Goal: Use online tool/utility: Utilize a website feature to perform a specific function

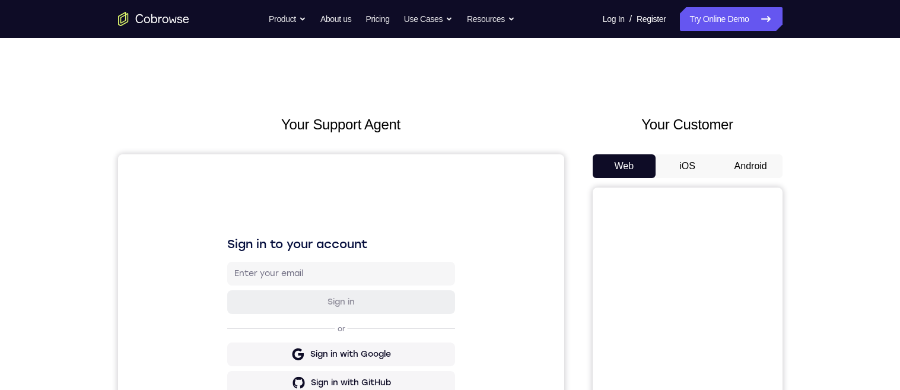
click at [759, 164] on button "Android" at bounding box center [750, 166] width 63 height 24
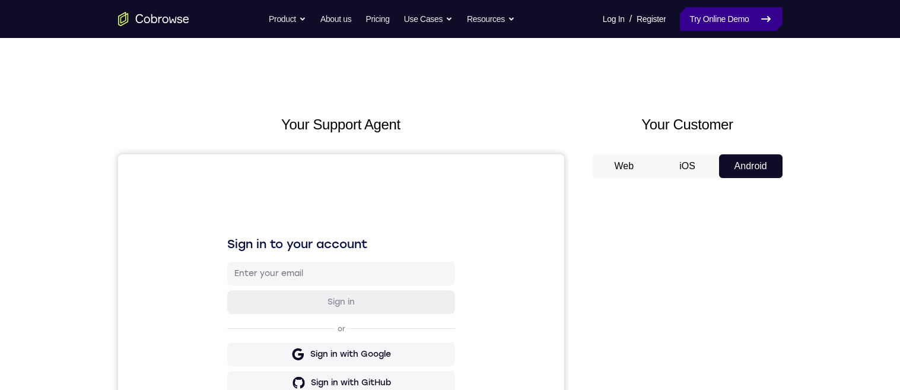
click at [710, 22] on link "Try Online Demo" at bounding box center [731, 19] width 102 height 24
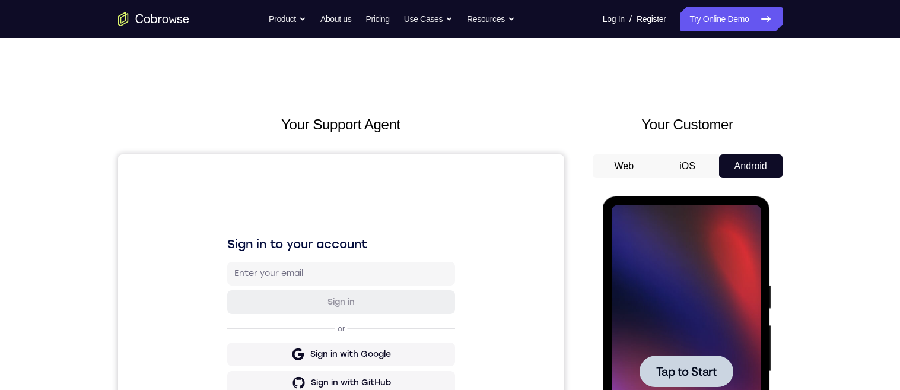
scroll to position [139, 0]
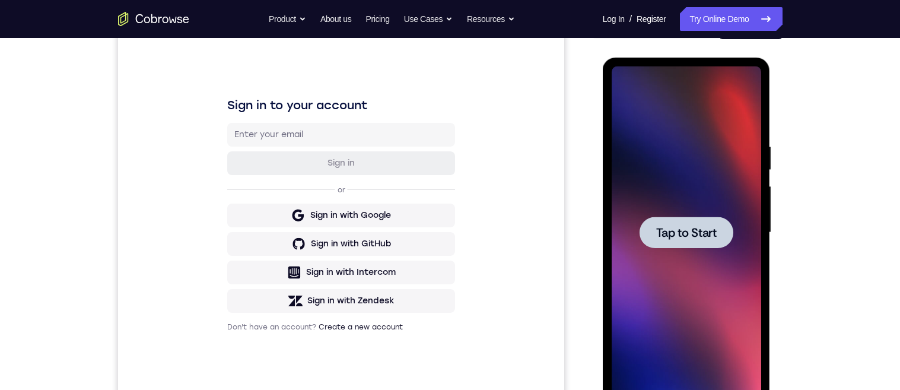
click at [701, 230] on span "Tap to Start" at bounding box center [686, 233] width 61 height 12
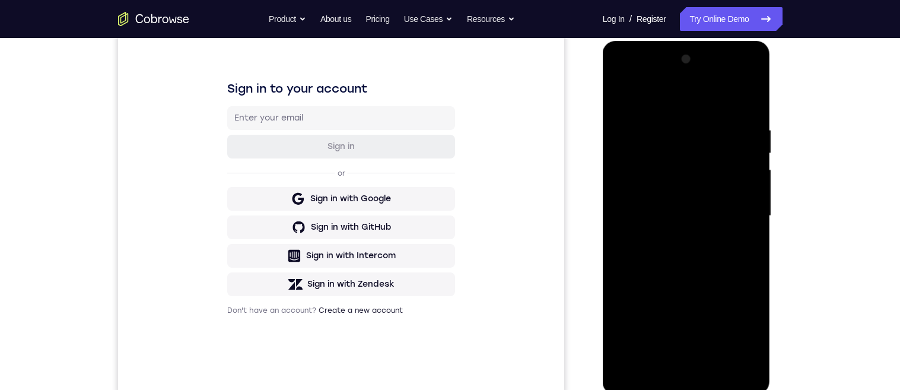
scroll to position [199, 0]
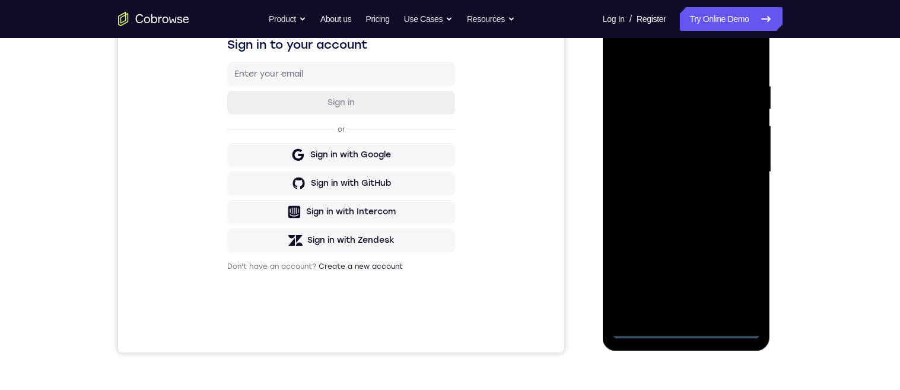
click at [693, 328] on div at bounding box center [687, 172] width 150 height 332
click at [744, 277] on div at bounding box center [687, 172] width 150 height 332
click at [744, 278] on div at bounding box center [687, 172] width 150 height 332
click at [738, 281] on div at bounding box center [687, 172] width 150 height 332
click at [742, 273] on div at bounding box center [687, 172] width 150 height 332
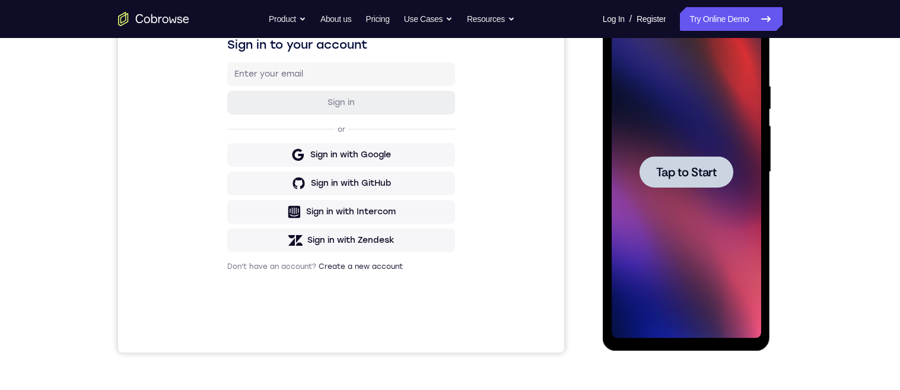
click at [710, 171] on span "Tap to Start" at bounding box center [686, 172] width 61 height 12
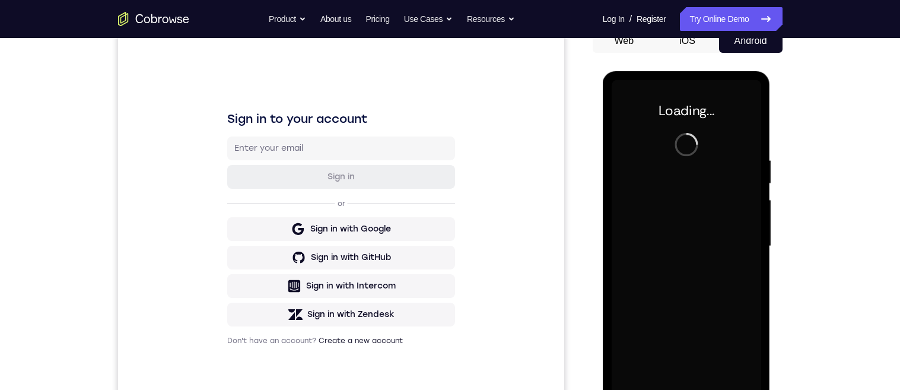
scroll to position [0, 0]
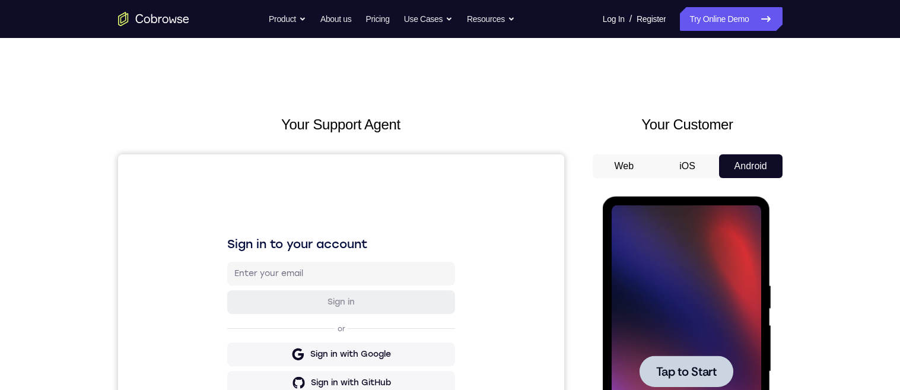
click at [696, 376] on span "Tap to Start" at bounding box center [686, 372] width 61 height 12
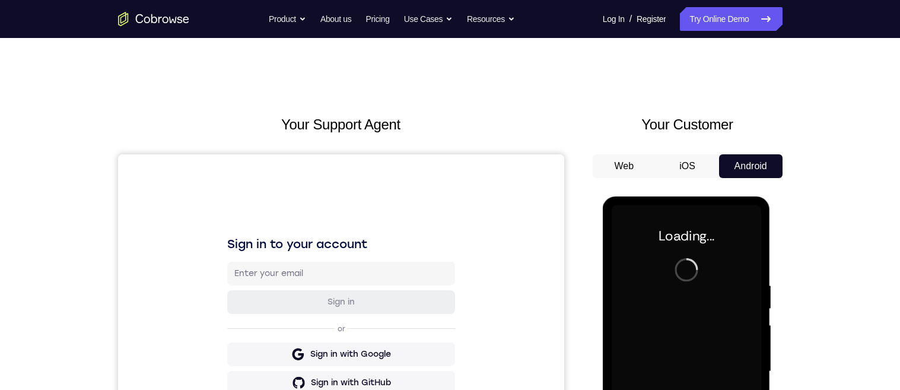
scroll to position [144, 0]
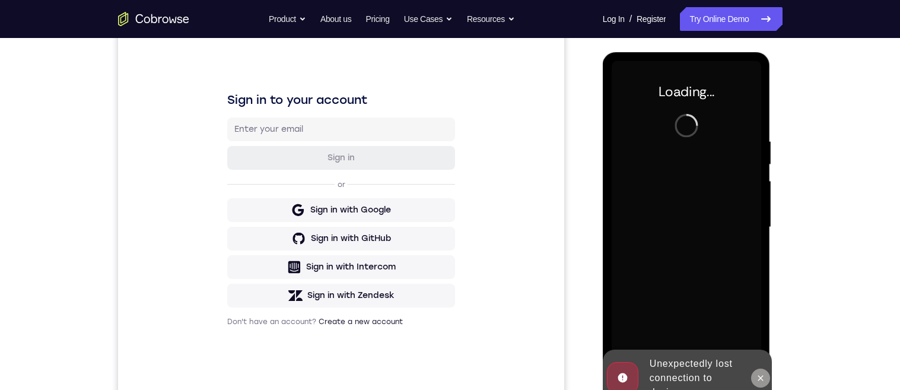
click at [762, 383] on button at bounding box center [760, 378] width 19 height 19
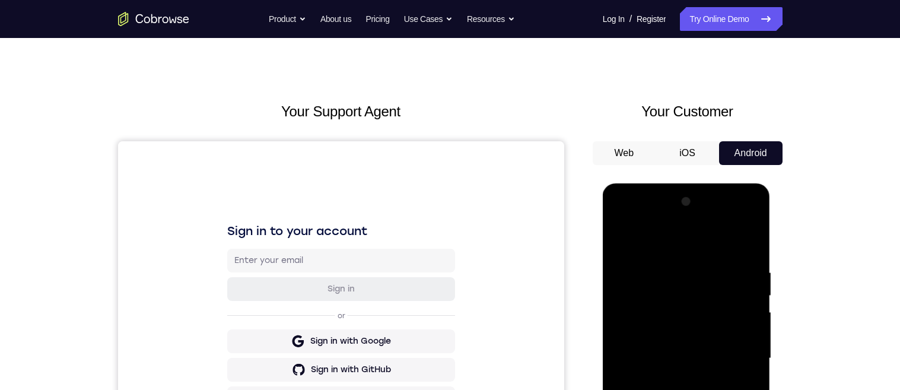
scroll to position [165, 0]
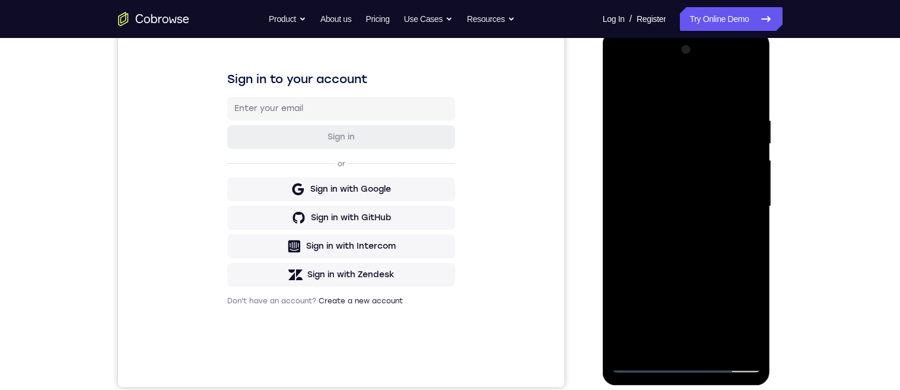
click at [690, 362] on div at bounding box center [687, 206] width 150 height 332
click at [682, 366] on div at bounding box center [687, 206] width 150 height 332
click at [688, 357] on div at bounding box center [687, 206] width 150 height 332
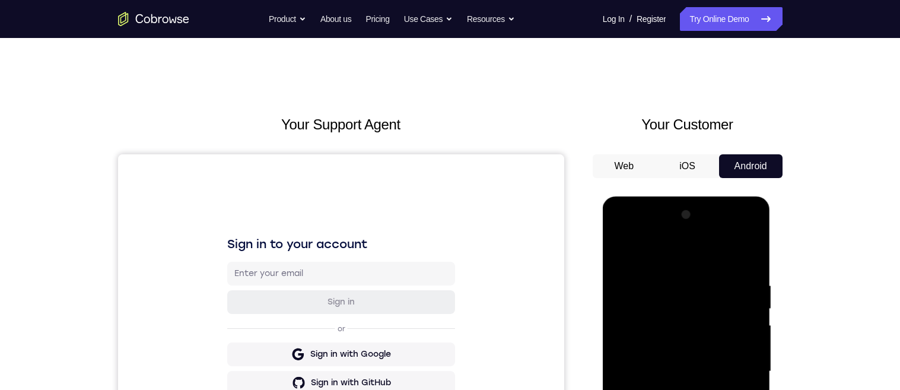
scroll to position [217, 0]
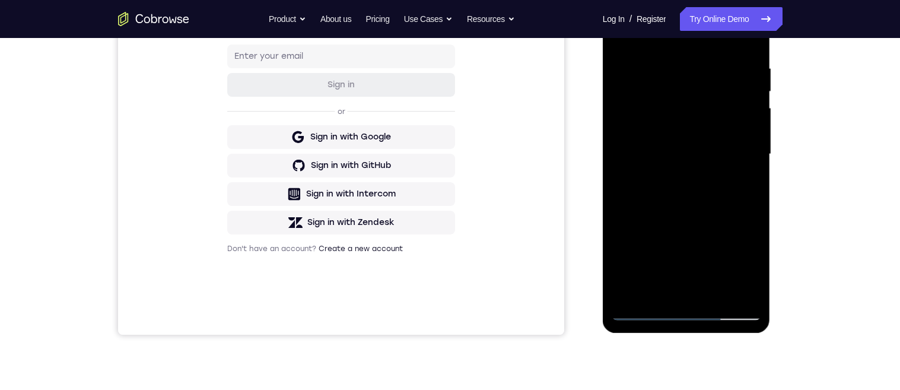
click at [741, 255] on div at bounding box center [687, 154] width 150 height 332
click at [752, 262] on div at bounding box center [687, 154] width 150 height 332
click at [745, 258] on div at bounding box center [687, 154] width 150 height 332
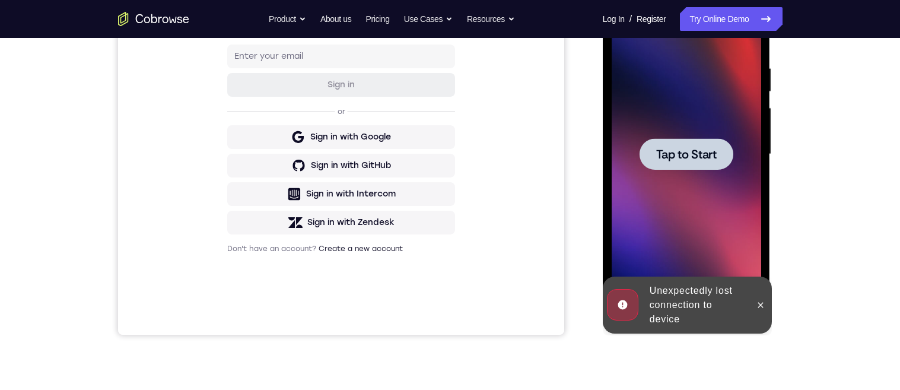
click at [749, 266] on div at bounding box center [687, 154] width 150 height 332
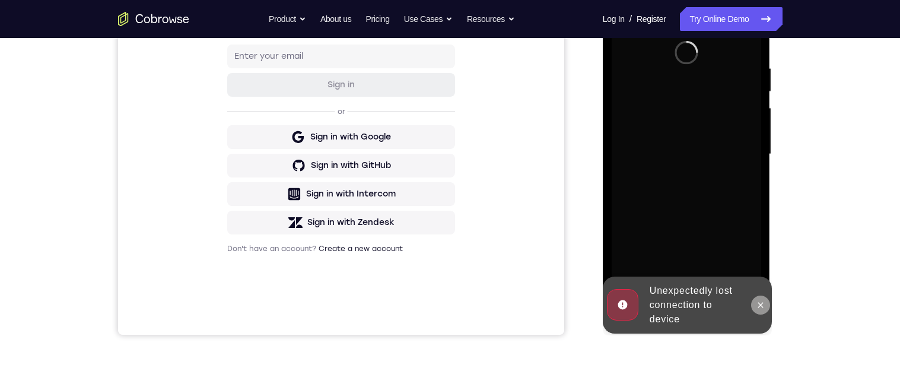
click at [759, 311] on button at bounding box center [760, 305] width 19 height 19
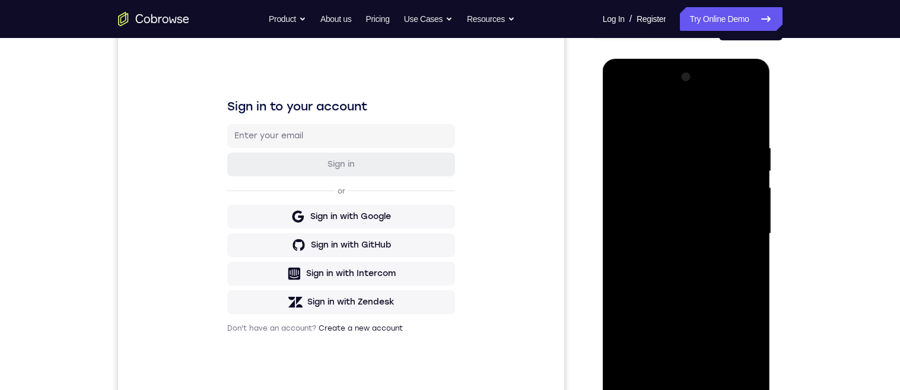
scroll to position [216, 0]
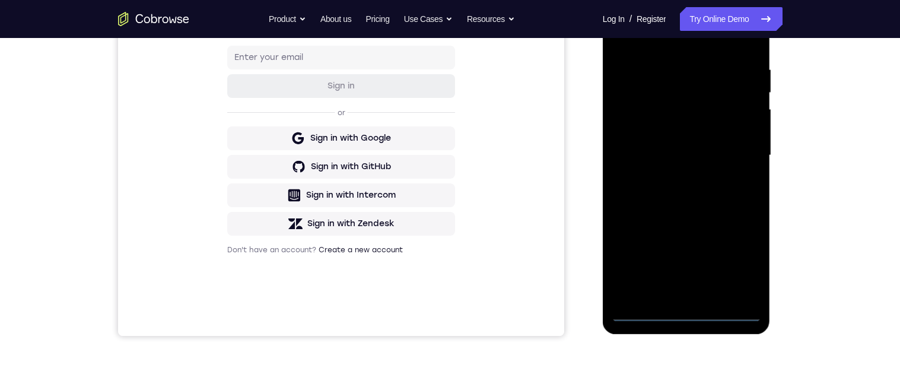
click at [682, 308] on div at bounding box center [687, 155] width 150 height 332
click at [690, 320] on div at bounding box center [687, 155] width 150 height 332
click at [741, 264] on div at bounding box center [687, 155] width 150 height 332
click at [655, 29] on div at bounding box center [687, 155] width 150 height 332
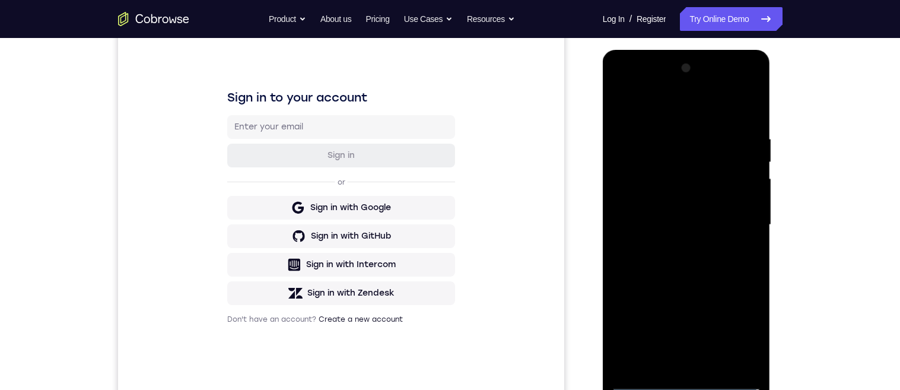
click at [748, 217] on div at bounding box center [687, 225] width 150 height 332
click at [671, 370] on div at bounding box center [687, 225] width 150 height 332
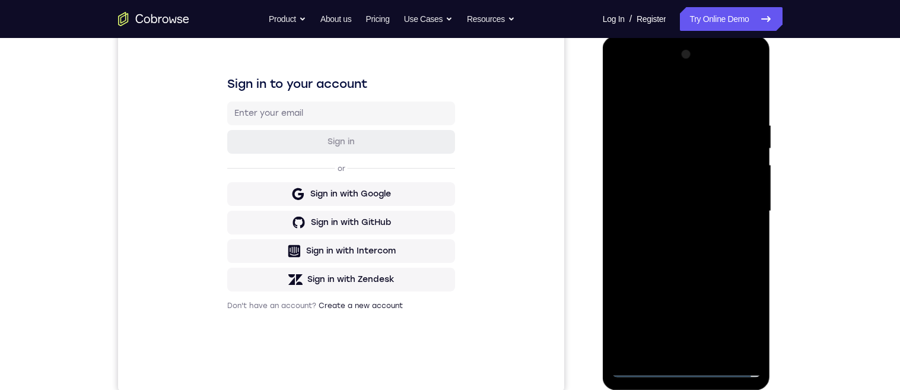
scroll to position [163, 0]
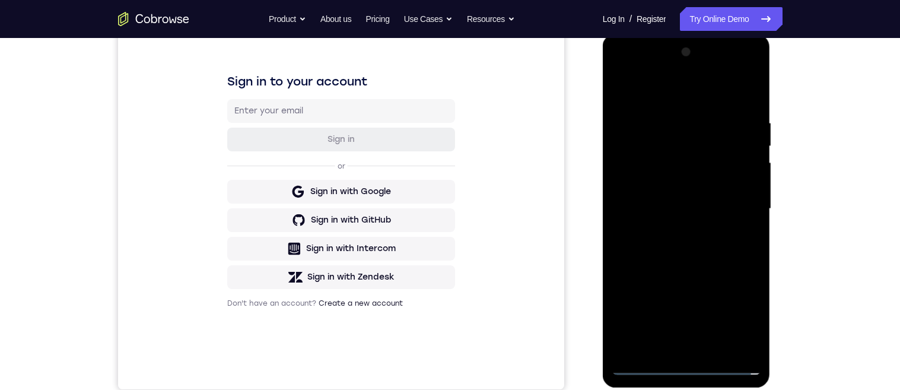
click at [837, 72] on div "Your Support Agent Your Customer Web iOS Android Next Steps We’d be happy to gi…" at bounding box center [450, 266] width 900 height 783
click at [682, 352] on div at bounding box center [687, 209] width 150 height 332
click at [677, 347] on div at bounding box center [687, 209] width 150 height 332
click at [676, 345] on div at bounding box center [687, 209] width 150 height 332
click at [676, 350] on div at bounding box center [687, 209] width 150 height 332
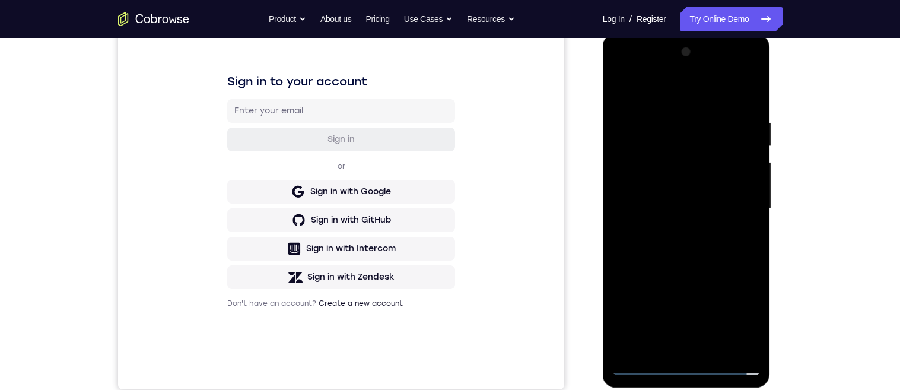
click at [713, 207] on div at bounding box center [687, 209] width 150 height 332
click at [723, 189] on div at bounding box center [687, 209] width 150 height 332
click at [713, 217] on div at bounding box center [687, 209] width 150 height 332
click at [678, 266] on div at bounding box center [687, 209] width 150 height 332
click at [660, 249] on div at bounding box center [687, 209] width 150 height 332
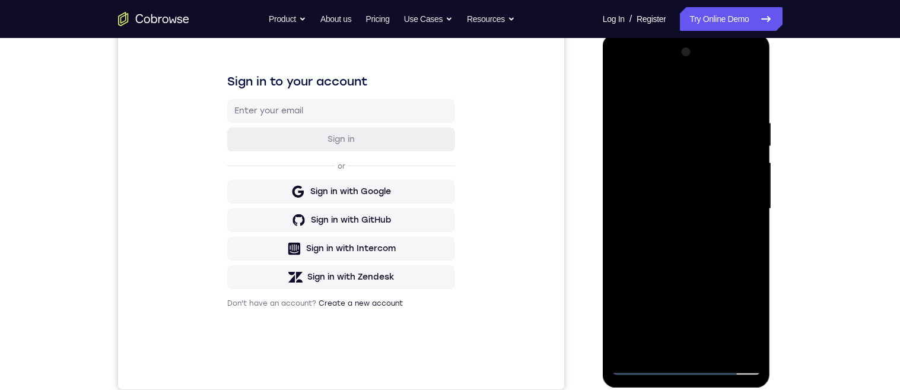
click at [628, 93] on div at bounding box center [687, 209] width 150 height 332
click at [717, 258] on div at bounding box center [687, 209] width 150 height 332
click at [725, 345] on div at bounding box center [687, 209] width 150 height 332
click at [725, 351] on div at bounding box center [687, 209] width 150 height 332
click at [728, 347] on div at bounding box center [687, 209] width 150 height 332
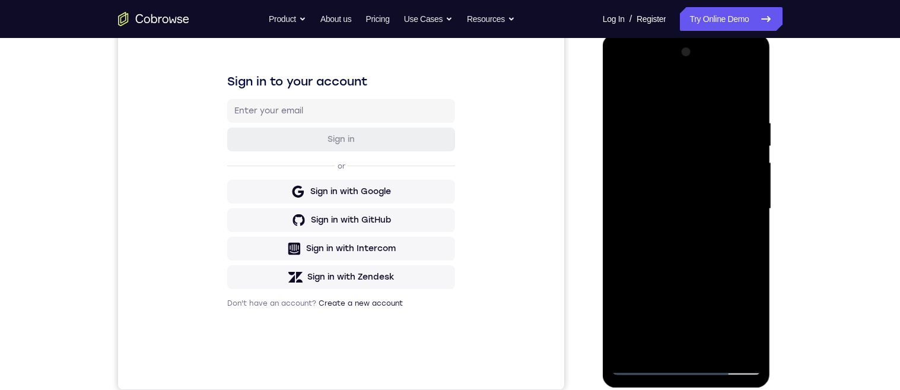
click at [720, 352] on div at bounding box center [687, 209] width 150 height 332
click at [722, 346] on div at bounding box center [687, 209] width 150 height 332
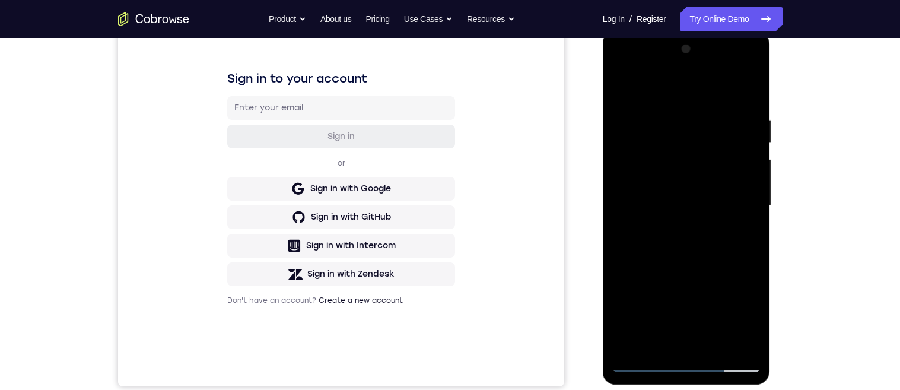
click at [712, 253] on div at bounding box center [687, 206] width 150 height 332
click at [741, 228] on div at bounding box center [687, 206] width 150 height 332
click at [716, 196] on div at bounding box center [687, 206] width 150 height 332
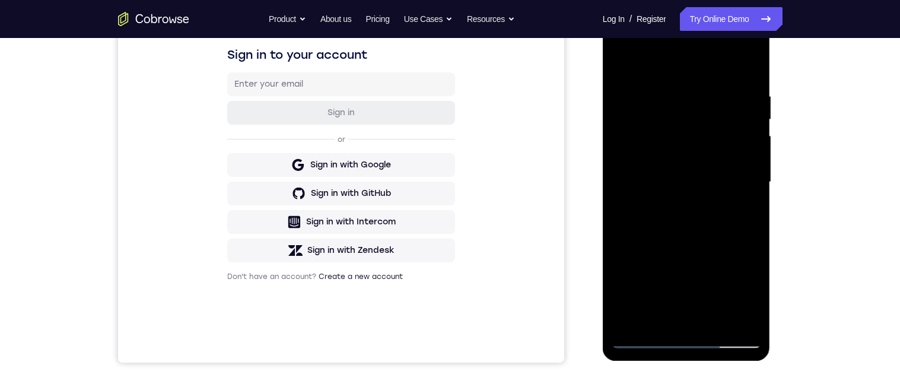
scroll to position [188, 0]
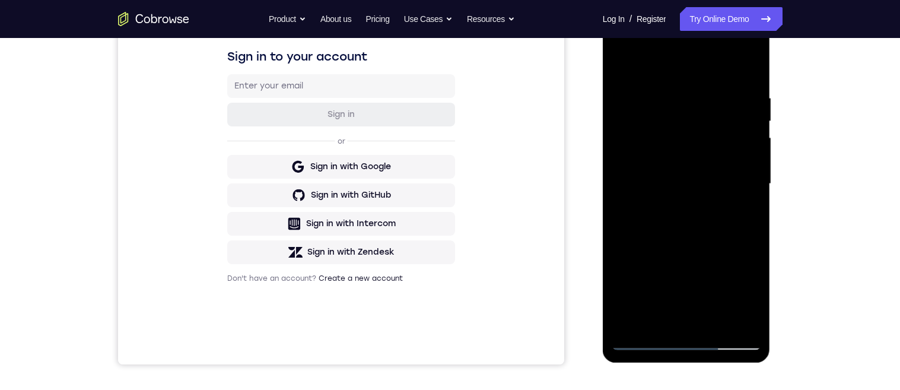
click at [674, 320] on div at bounding box center [687, 184] width 150 height 332
click at [750, 214] on div at bounding box center [687, 184] width 150 height 332
click at [743, 212] on div at bounding box center [687, 184] width 150 height 332
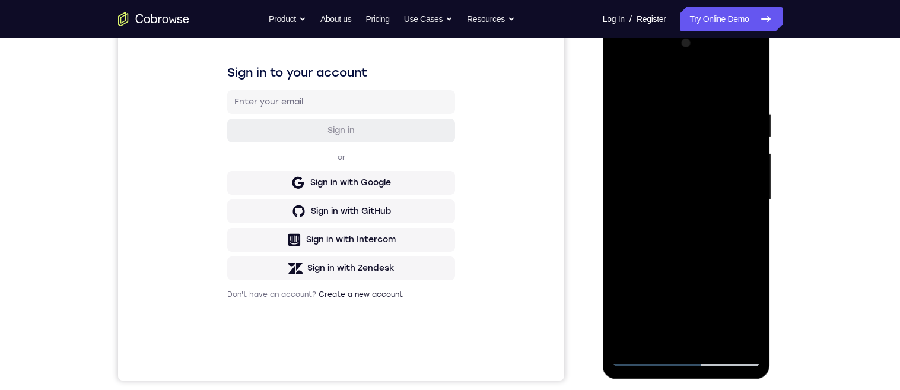
click at [627, 80] on div at bounding box center [687, 200] width 150 height 332
click at [701, 194] on div at bounding box center [687, 200] width 150 height 332
click at [620, 84] on div at bounding box center [687, 200] width 150 height 332
click at [623, 87] on div at bounding box center [687, 200] width 150 height 332
click at [672, 103] on div at bounding box center [687, 200] width 150 height 332
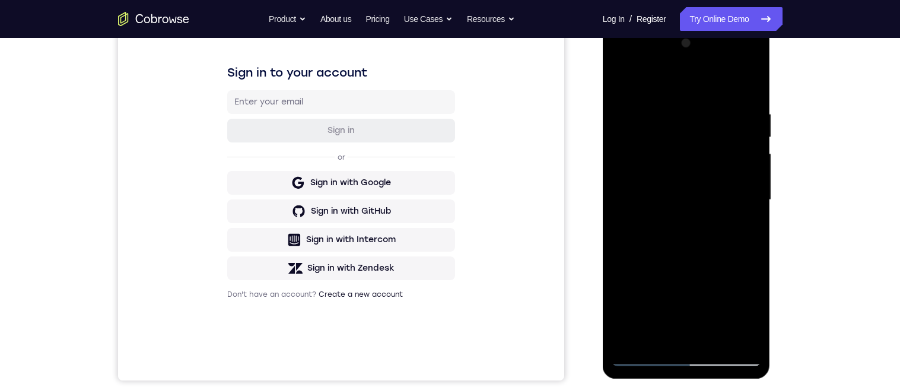
click at [751, 224] on div at bounding box center [687, 200] width 150 height 332
click at [744, 231] on div at bounding box center [687, 200] width 150 height 332
click at [744, 226] on div at bounding box center [687, 200] width 150 height 332
click at [635, 214] on div at bounding box center [687, 200] width 150 height 332
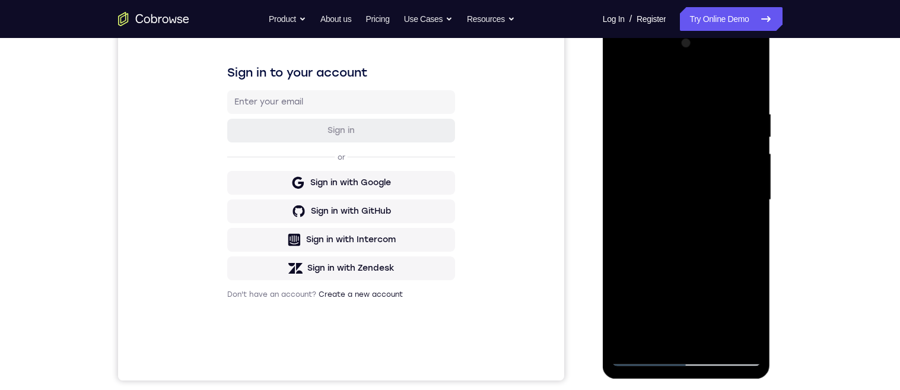
click at [616, 247] on div at bounding box center [687, 200] width 150 height 332
click at [623, 188] on div at bounding box center [687, 200] width 150 height 332
click at [752, 217] on div at bounding box center [687, 200] width 150 height 332
click at [747, 87] on div at bounding box center [687, 200] width 150 height 332
click at [739, 104] on div at bounding box center [687, 200] width 150 height 332
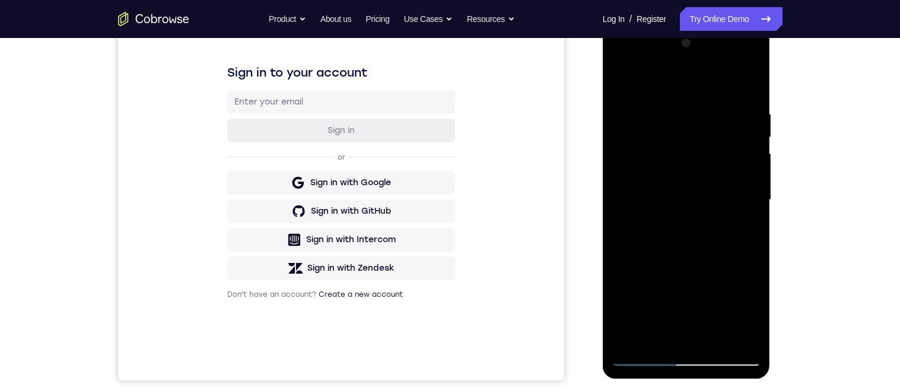
click at [745, 225] on div at bounding box center [687, 200] width 150 height 332
click at [733, 265] on div at bounding box center [687, 200] width 150 height 332
click at [744, 250] on div at bounding box center [687, 200] width 150 height 332
click at [740, 253] on div at bounding box center [687, 200] width 150 height 332
click at [631, 210] on div at bounding box center [687, 200] width 150 height 332
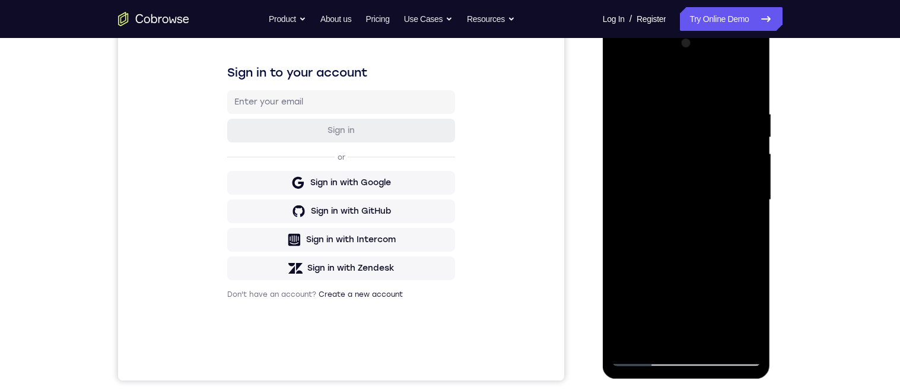
click at [728, 188] on div at bounding box center [687, 200] width 150 height 332
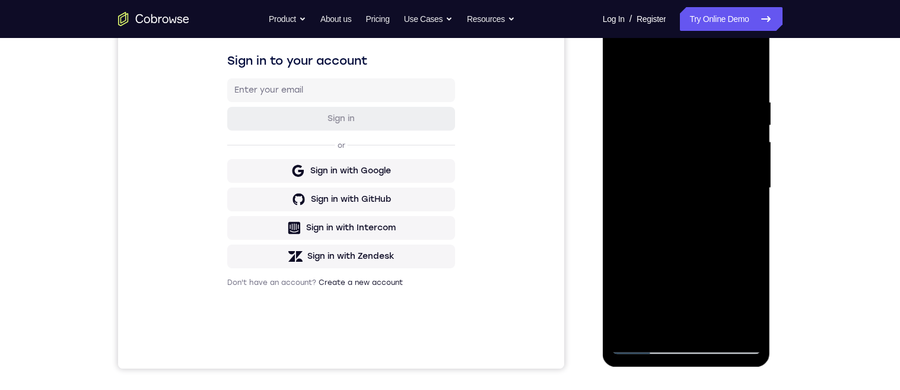
scroll to position [164, 0]
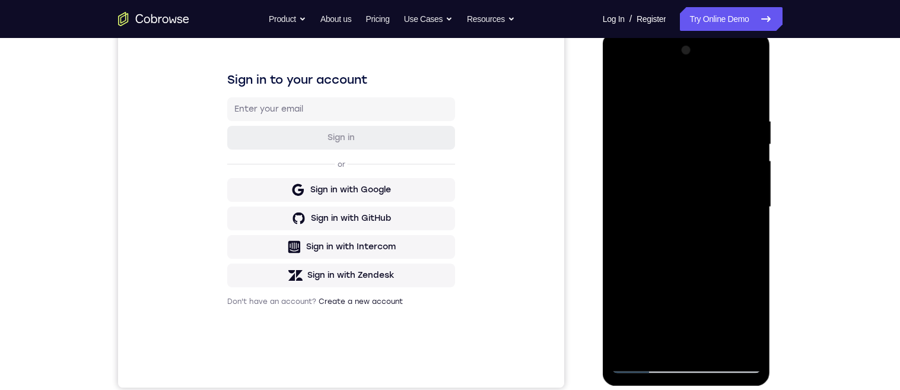
click at [752, 100] on div at bounding box center [687, 207] width 150 height 332
click at [750, 95] on div at bounding box center [687, 207] width 150 height 332
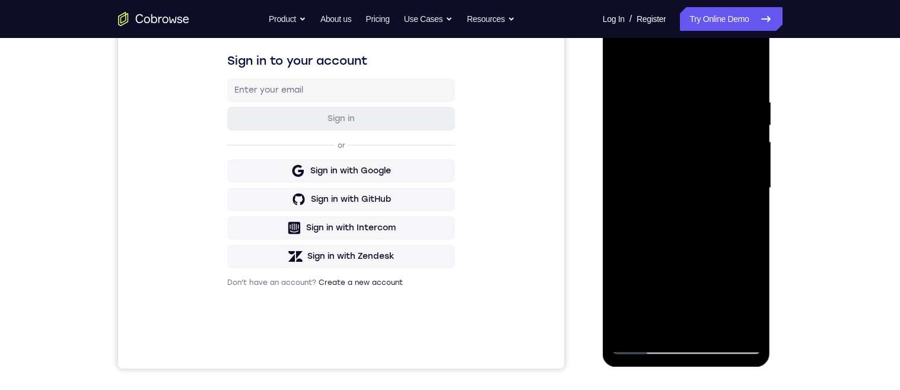
scroll to position [187, 0]
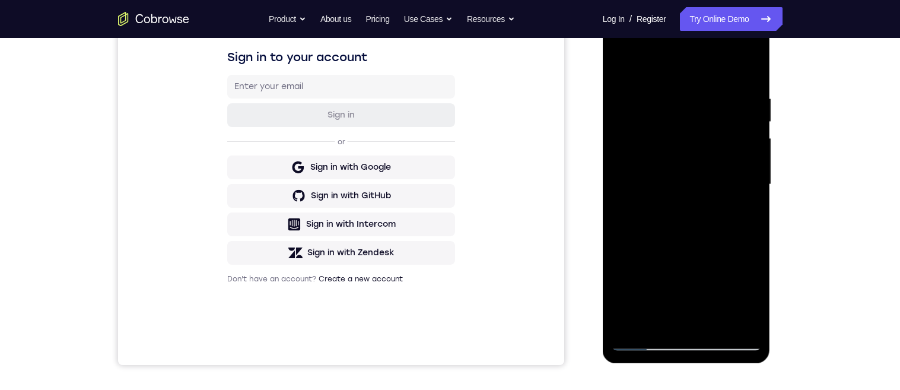
click at [752, 69] on div at bounding box center [687, 184] width 150 height 332
click at [659, 328] on div at bounding box center [687, 184] width 150 height 332
click at [669, 69] on div at bounding box center [687, 184] width 150 height 332
click at [664, 161] on div at bounding box center [687, 184] width 150 height 332
click at [620, 69] on div at bounding box center [687, 184] width 150 height 332
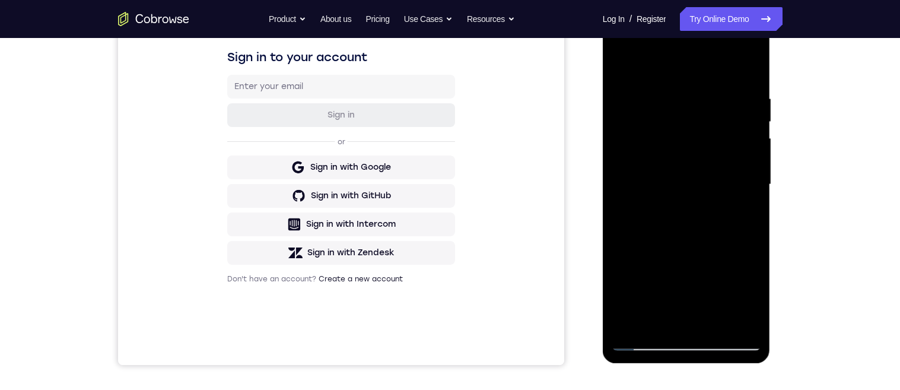
click at [748, 65] on div at bounding box center [687, 184] width 150 height 332
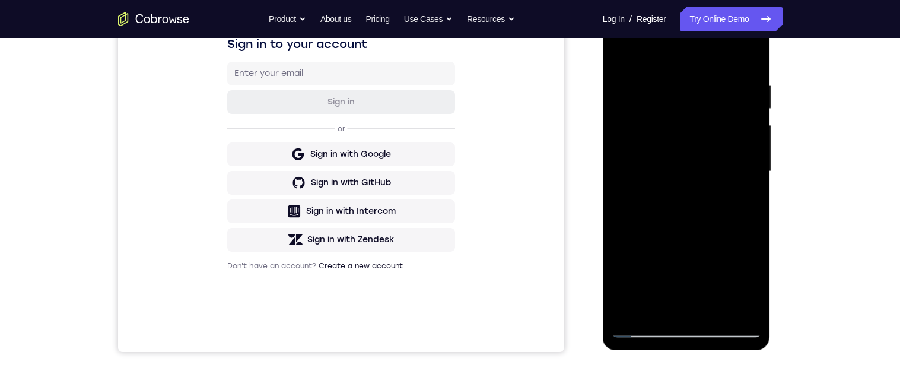
click at [636, 102] on div at bounding box center [687, 171] width 150 height 332
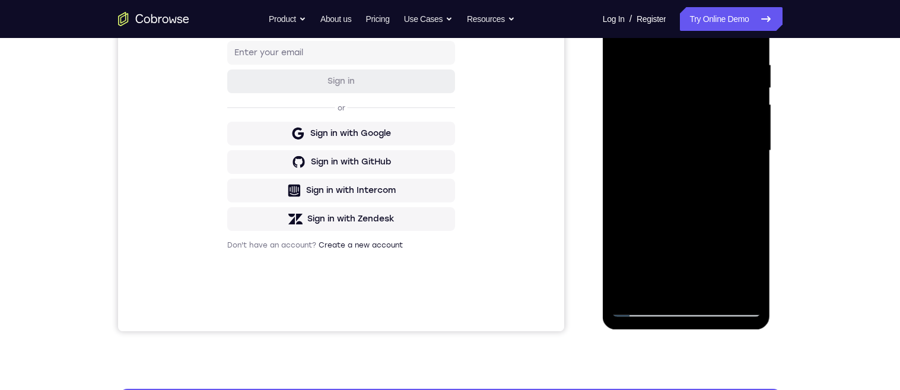
scroll to position [216, 0]
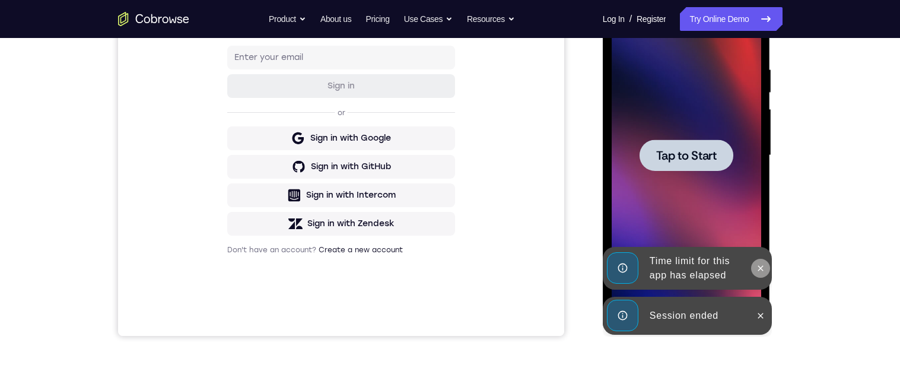
click at [760, 269] on icon at bounding box center [760, 267] width 5 height 5
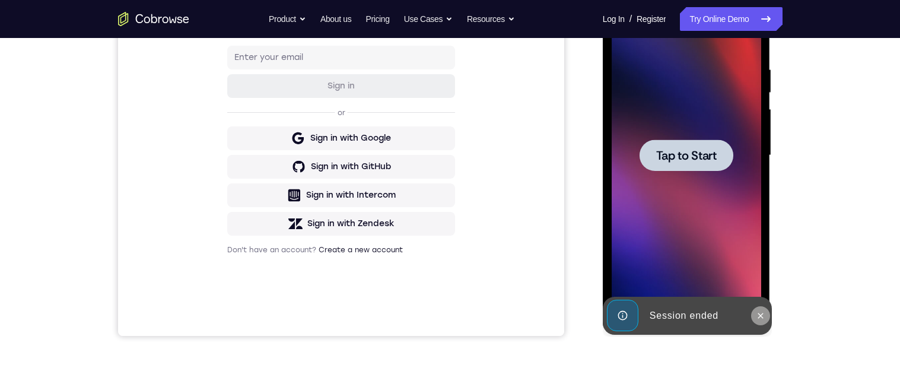
click at [764, 313] on icon at bounding box center [760, 315] width 9 height 9
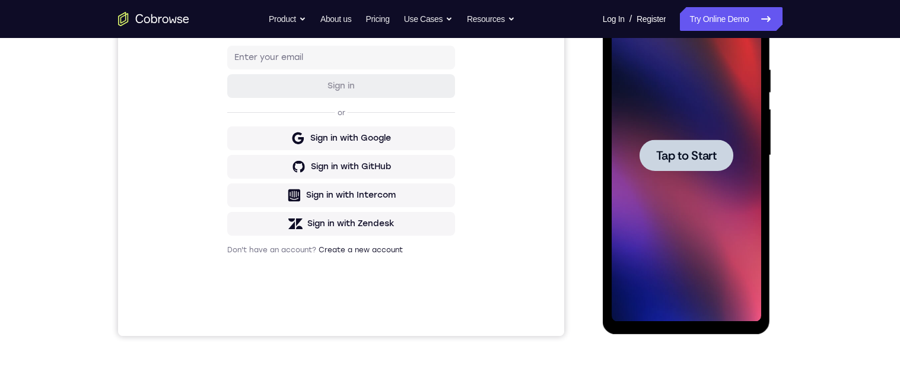
click at [670, 159] on span "Tap to Start" at bounding box center [686, 156] width 61 height 12
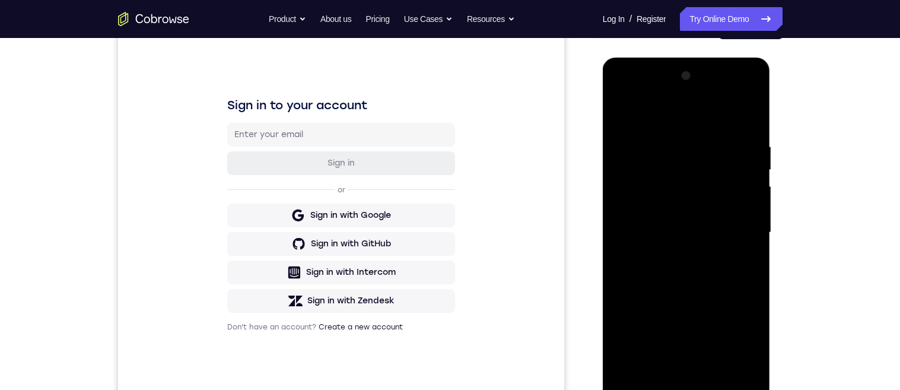
scroll to position [203, 0]
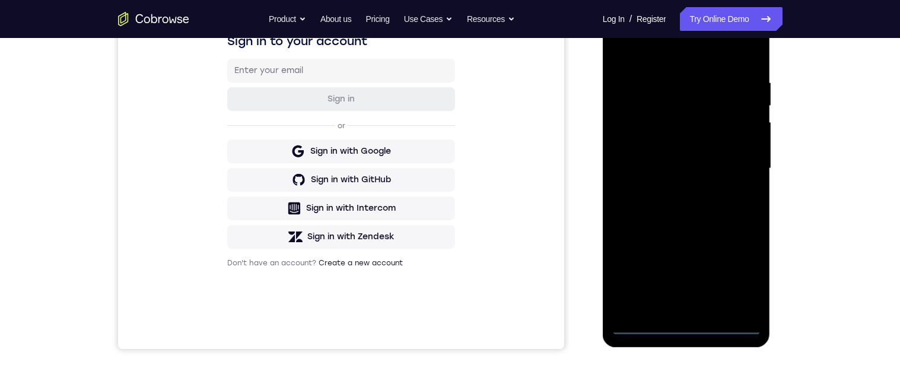
click at [685, 328] on div at bounding box center [687, 168] width 150 height 332
click at [742, 271] on div at bounding box center [687, 168] width 150 height 332
click at [741, 272] on div at bounding box center [687, 168] width 150 height 332
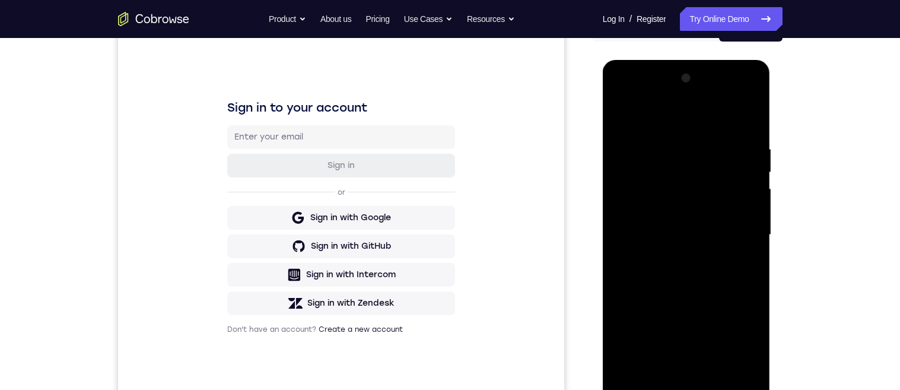
click at [696, 123] on div at bounding box center [687, 235] width 150 height 332
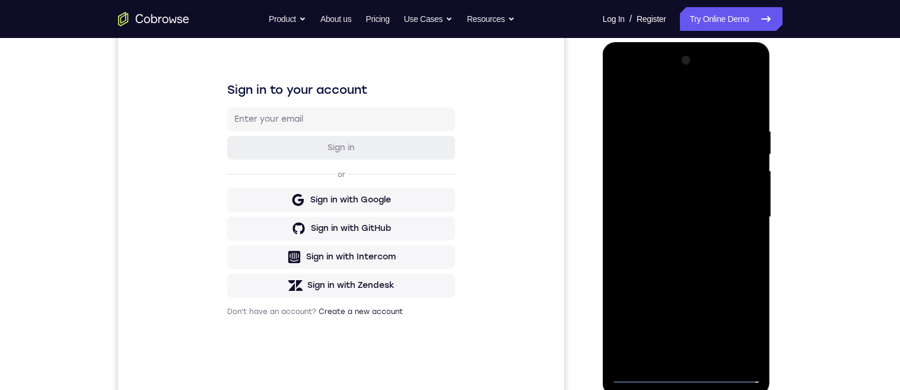
scroll to position [218, 0]
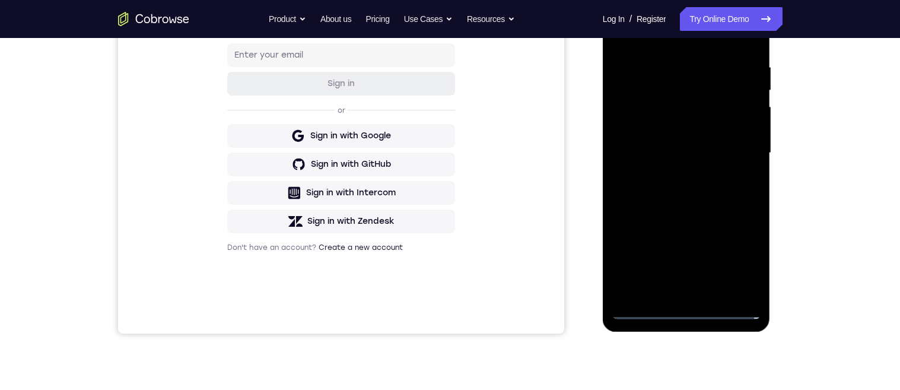
click at [736, 151] on div at bounding box center [687, 153] width 150 height 332
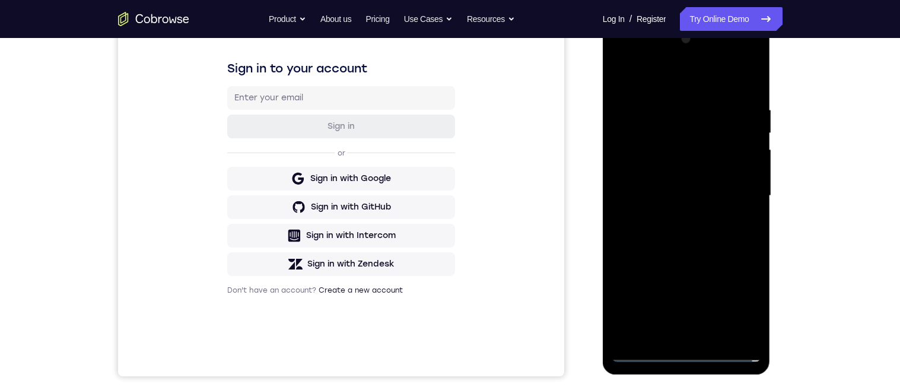
scroll to position [174, 0]
click at [666, 217] on div at bounding box center [687, 197] width 150 height 332
click at [711, 183] on div at bounding box center [687, 197] width 150 height 332
click at [684, 181] on div at bounding box center [687, 197] width 150 height 332
click at [714, 198] on div at bounding box center [687, 197] width 150 height 332
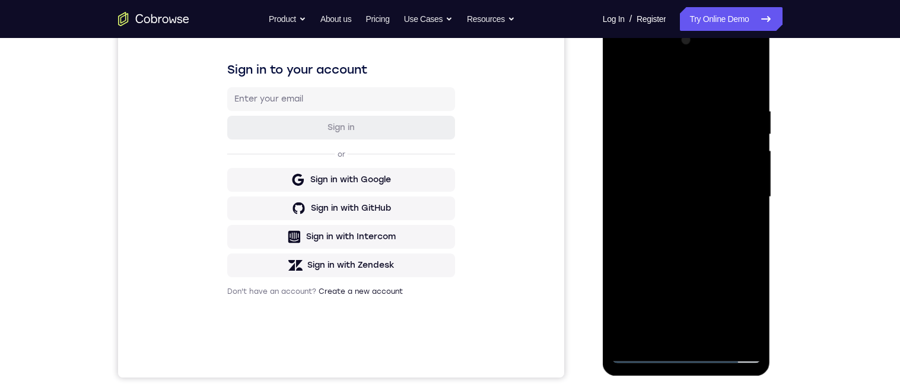
click at [712, 199] on div at bounding box center [687, 197] width 150 height 332
click at [716, 244] on div at bounding box center [687, 197] width 150 height 332
click at [723, 202] on div at bounding box center [687, 197] width 150 height 332
click at [705, 199] on div at bounding box center [687, 197] width 150 height 332
click at [716, 244] on div at bounding box center [687, 197] width 150 height 332
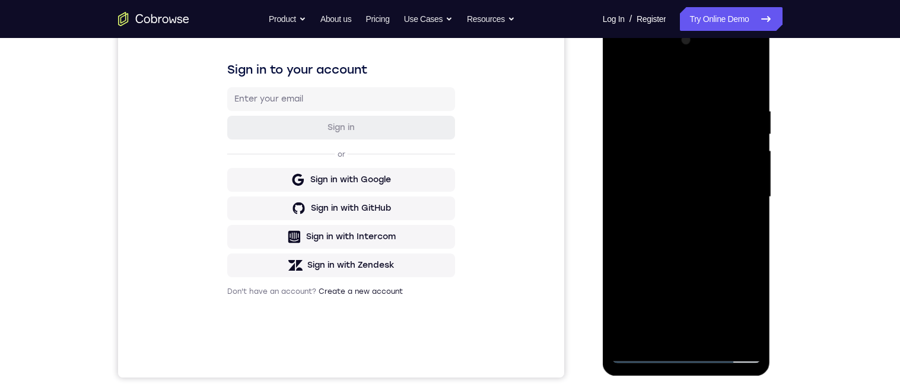
click at [719, 231] on div at bounding box center [687, 197] width 150 height 332
click at [726, 203] on div at bounding box center [687, 197] width 150 height 332
click at [725, 195] on div at bounding box center [687, 197] width 150 height 332
click at [712, 240] on div at bounding box center [687, 197] width 150 height 332
click at [695, 235] on div at bounding box center [687, 197] width 150 height 332
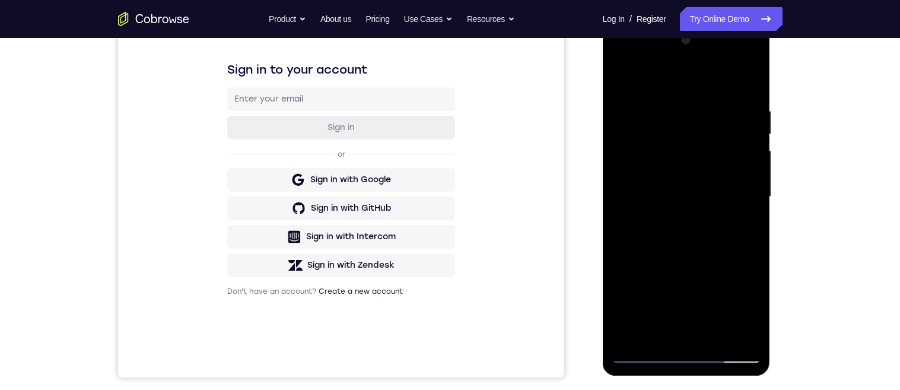
click at [703, 113] on div at bounding box center [687, 197] width 150 height 332
click at [712, 253] on div at bounding box center [687, 197] width 150 height 332
click at [658, 341] on div at bounding box center [687, 197] width 150 height 332
click at [665, 336] on div at bounding box center [687, 197] width 150 height 332
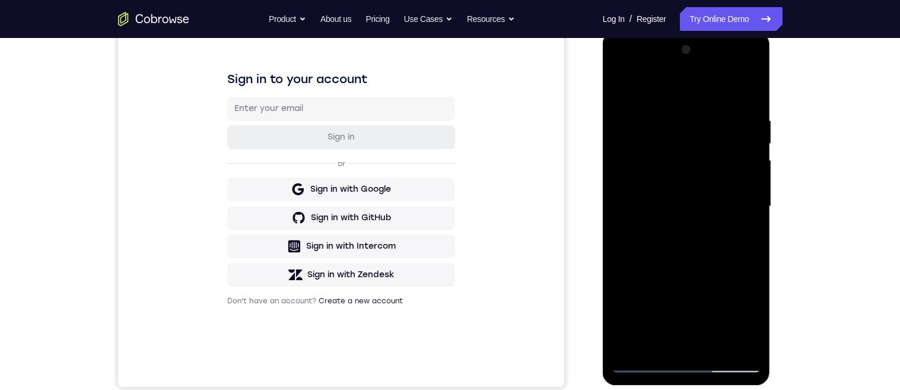
scroll to position [160, 0]
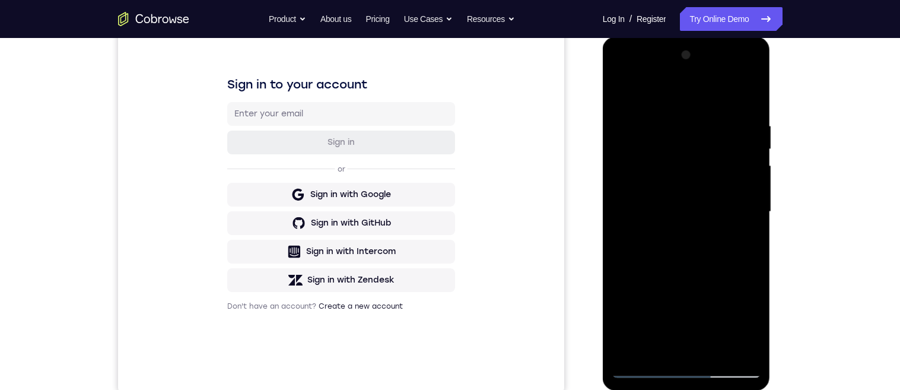
click at [749, 100] on div at bounding box center [687, 212] width 150 height 332
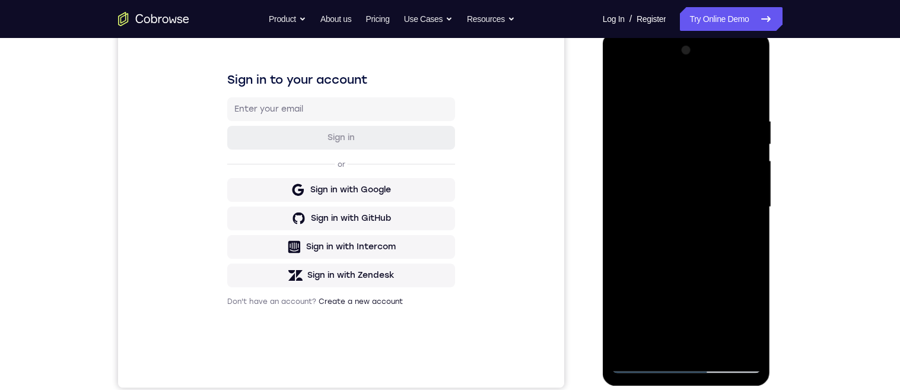
scroll to position [164, 0]
click at [748, 96] on div at bounding box center [687, 208] width 150 height 332
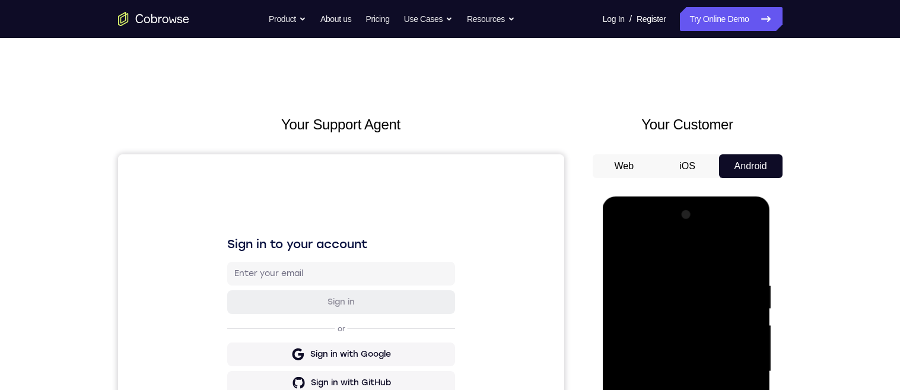
scroll to position [157, 0]
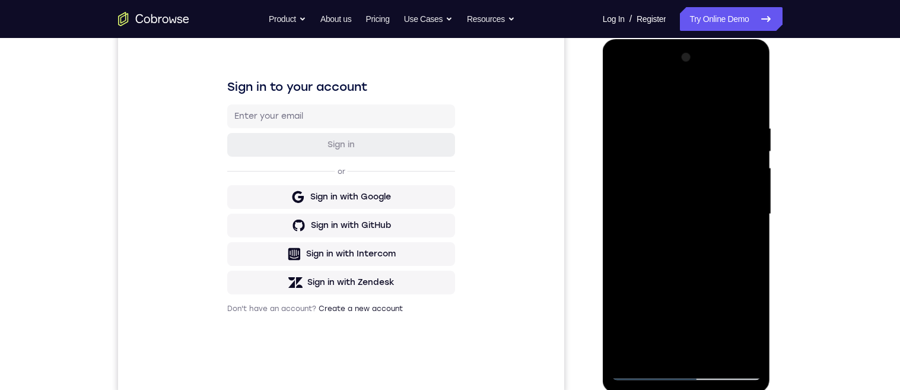
click at [750, 99] on div at bounding box center [687, 214] width 150 height 332
click at [747, 101] on div at bounding box center [687, 214] width 150 height 332
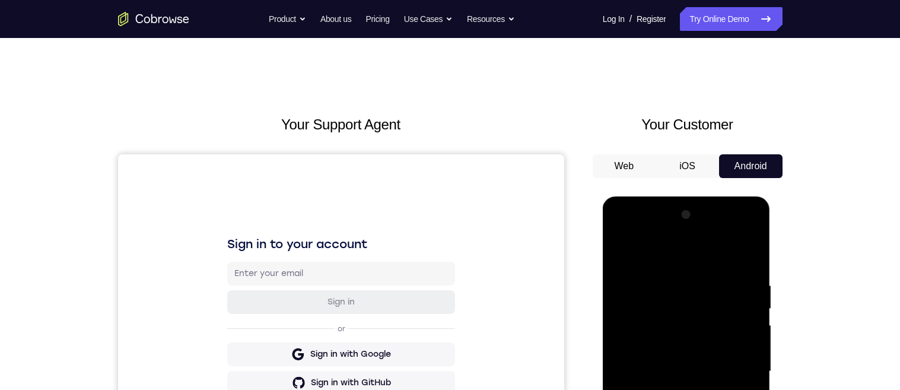
scroll to position [165, 0]
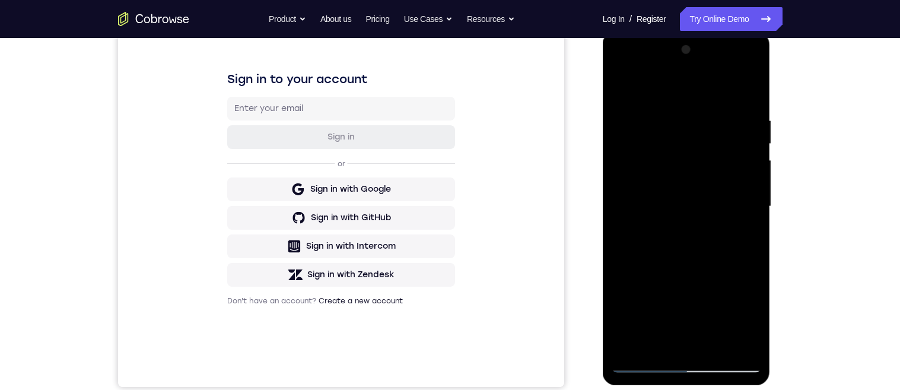
click at [753, 87] on div at bounding box center [687, 206] width 150 height 332
click at [662, 348] on div at bounding box center [687, 206] width 150 height 332
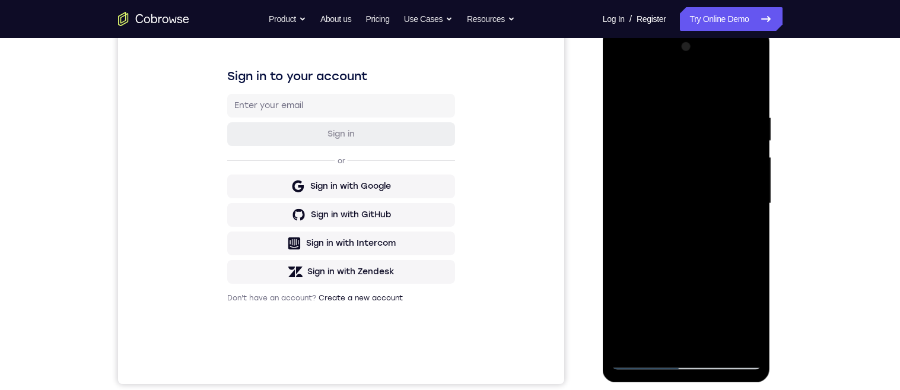
scroll to position [216, 0]
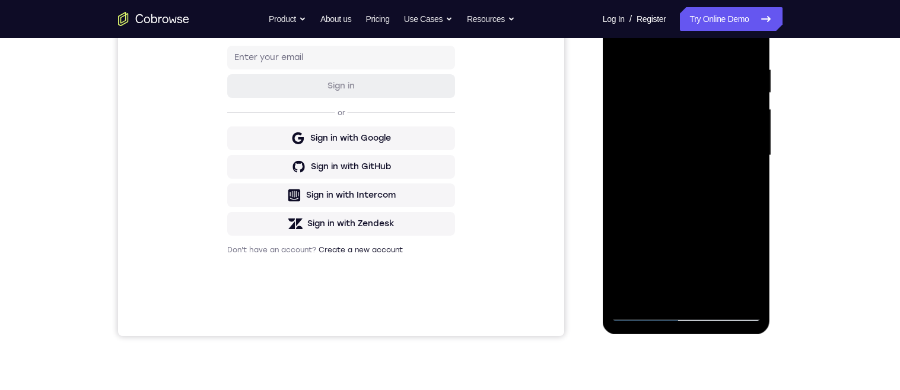
click at [661, 295] on div at bounding box center [687, 155] width 150 height 332
click at [657, 293] on div at bounding box center [687, 155] width 150 height 332
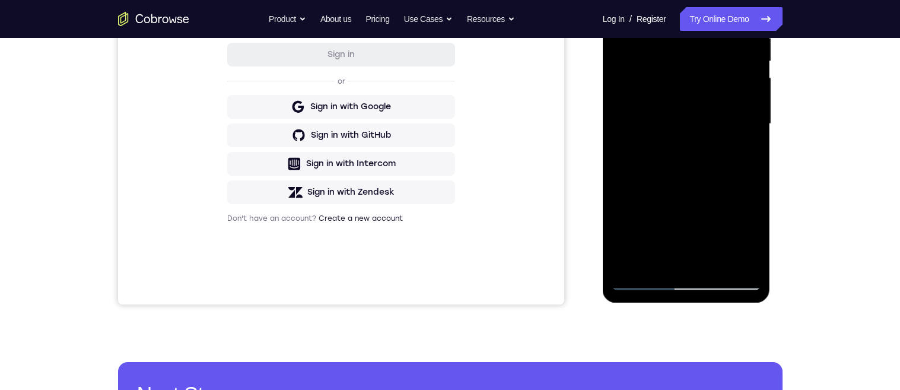
scroll to position [246, 0]
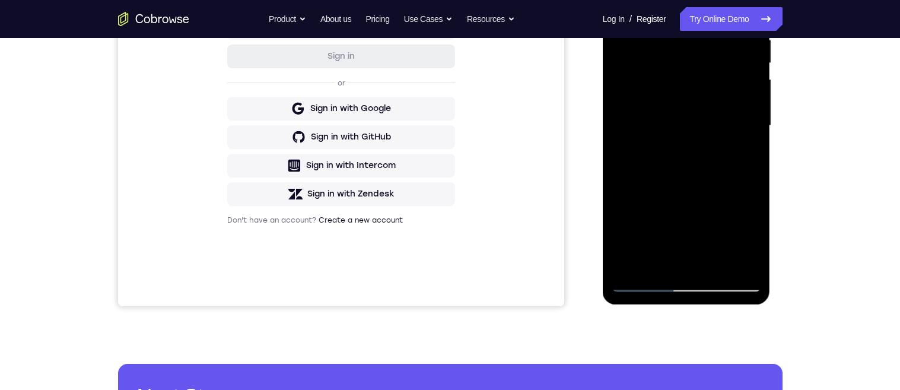
click at [619, 185] on div at bounding box center [687, 126] width 150 height 332
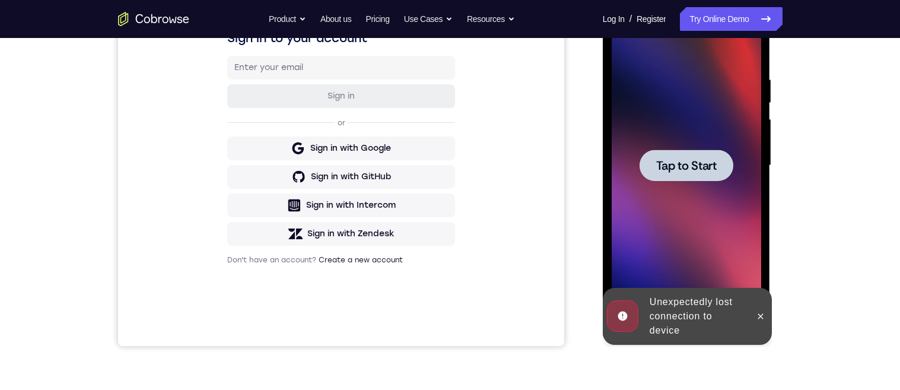
scroll to position [215, 0]
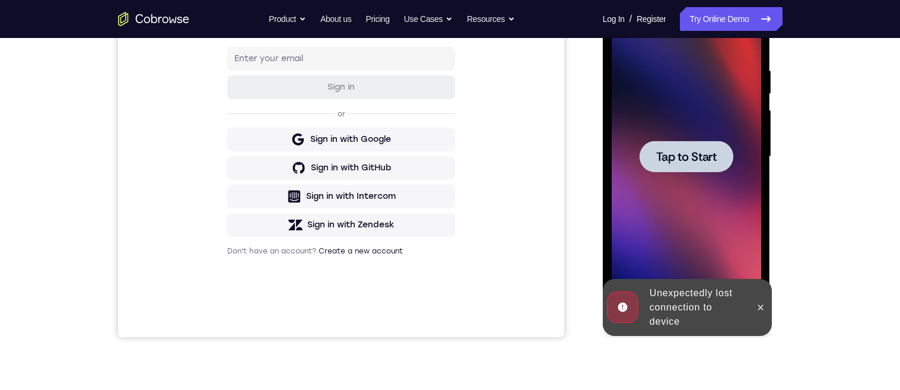
click at [661, 156] on span "Tap to Start" at bounding box center [686, 157] width 61 height 12
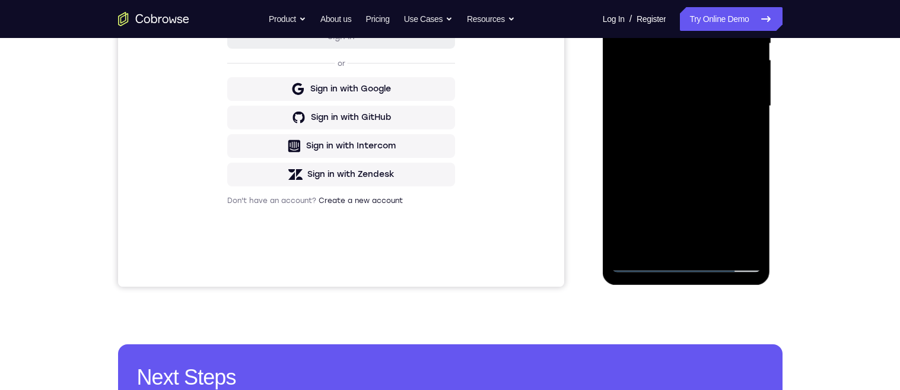
scroll to position [264, 0]
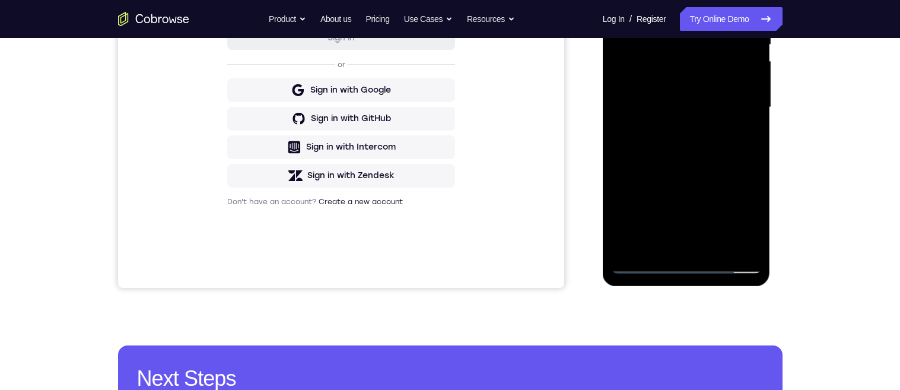
click at [683, 268] on div at bounding box center [687, 107] width 150 height 332
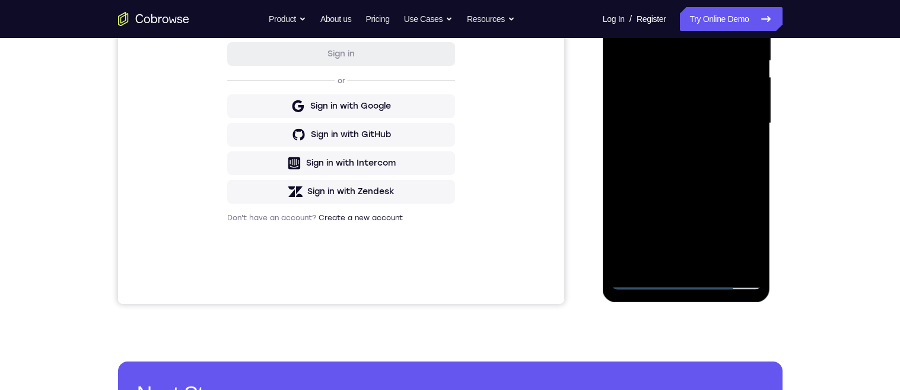
scroll to position [239, 0]
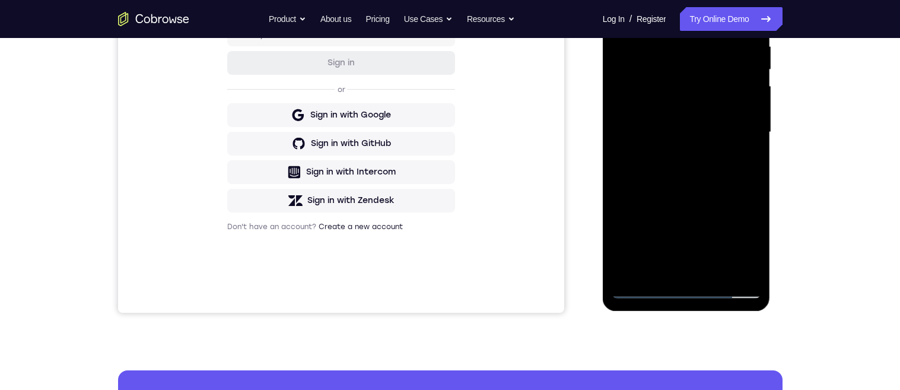
click at [687, 288] on div at bounding box center [687, 132] width 150 height 332
click at [680, 294] on div at bounding box center [687, 132] width 150 height 332
click at [682, 294] on div at bounding box center [687, 132] width 150 height 332
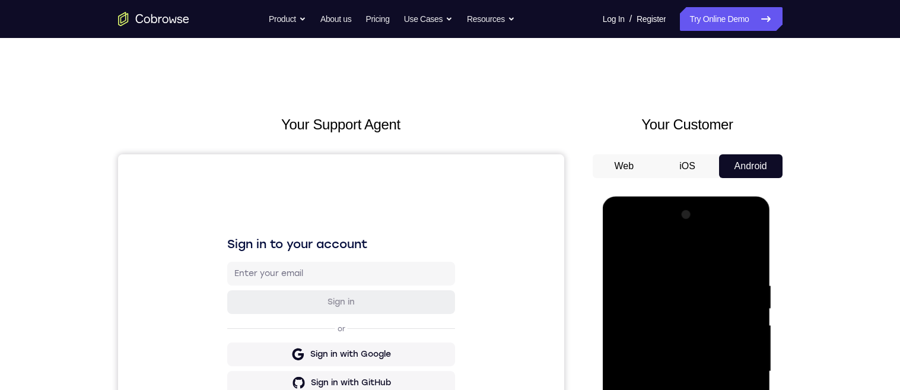
click at [682, 525] on div at bounding box center [687, 371] width 150 height 332
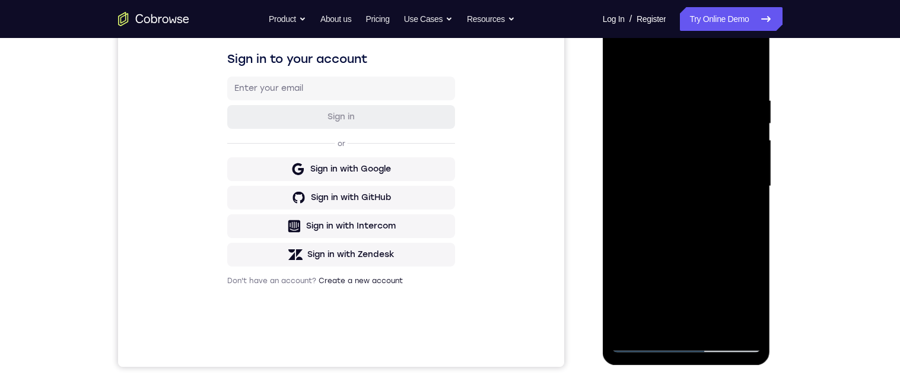
click at [742, 292] on div at bounding box center [687, 186] width 150 height 332
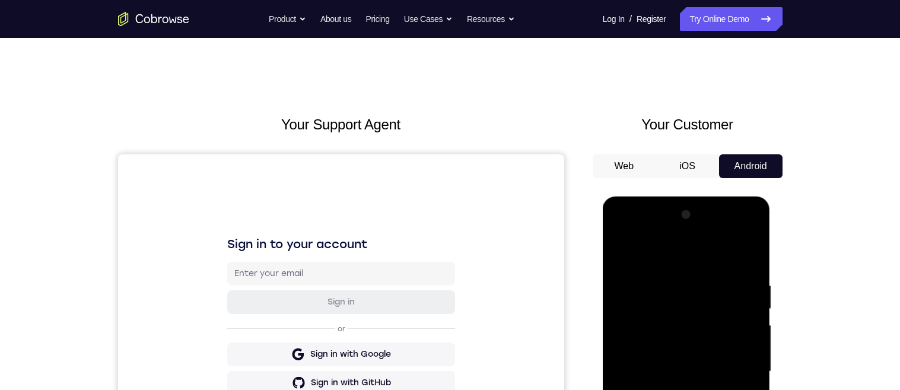
click at [663, 256] on div at bounding box center [687, 371] width 150 height 332
click at [735, 369] on div at bounding box center [687, 371] width 150 height 332
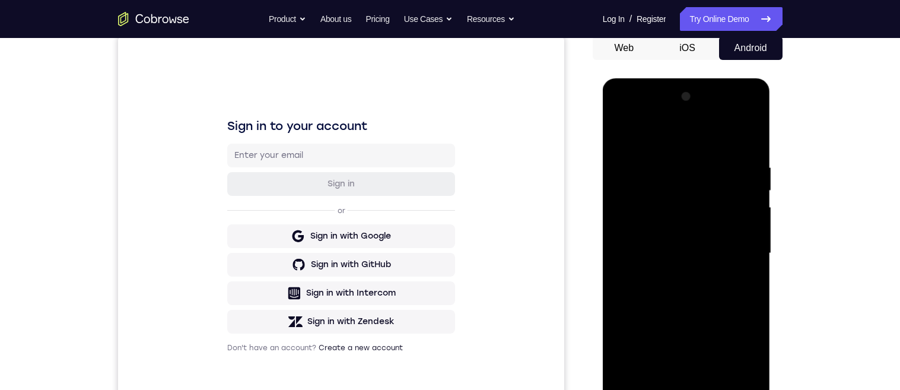
scroll to position [142, 0]
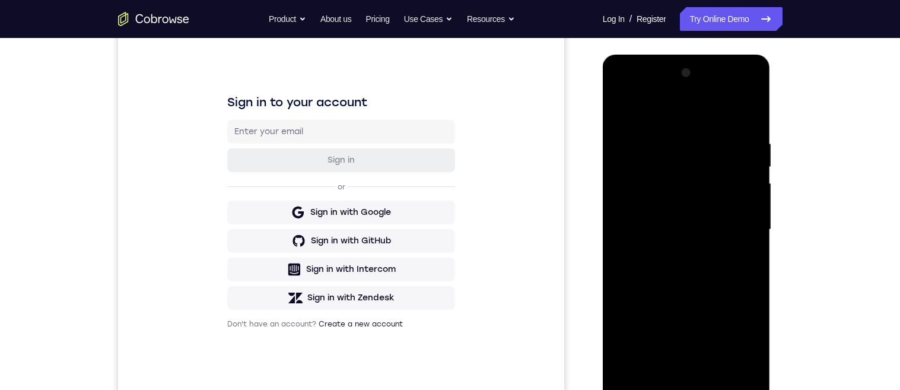
click at [675, 252] on div at bounding box center [687, 229] width 150 height 332
click at [658, 219] on div at bounding box center [687, 229] width 150 height 332
click at [664, 201] on div at bounding box center [687, 229] width 150 height 332
click at [702, 227] on div at bounding box center [687, 229] width 150 height 332
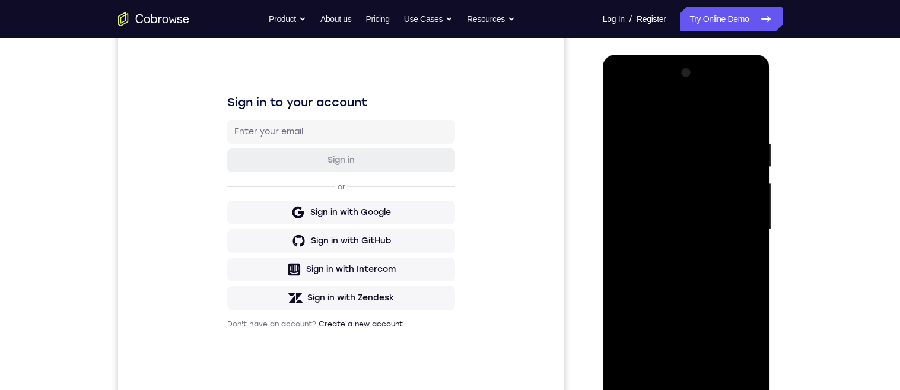
click at [702, 227] on div at bounding box center [687, 229] width 150 height 332
click at [696, 271] on div at bounding box center [687, 229] width 150 height 332
click at [658, 365] on div at bounding box center [687, 229] width 150 height 332
click at [702, 278] on div at bounding box center [687, 229] width 150 height 332
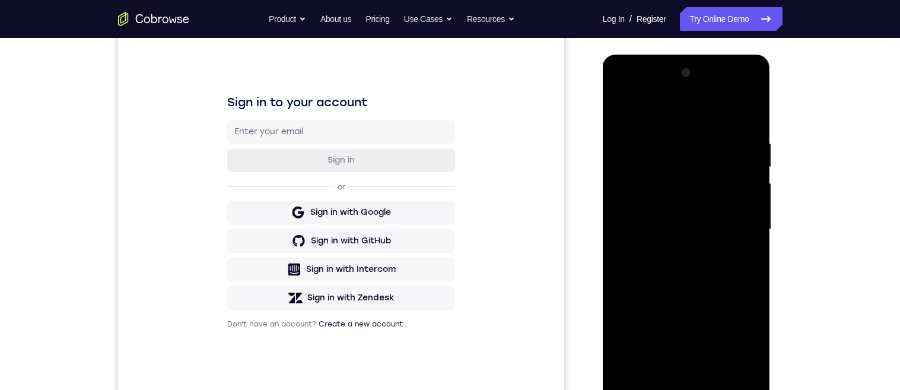
click at [706, 275] on div at bounding box center [687, 229] width 150 height 332
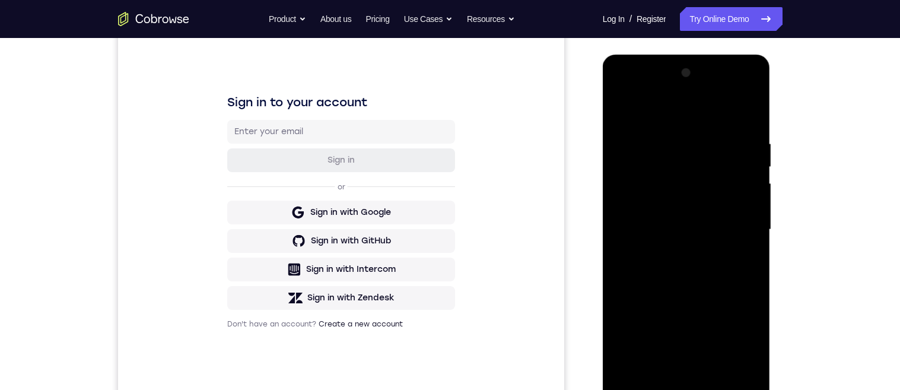
click at [657, 369] on div at bounding box center [687, 229] width 150 height 332
click at [658, 366] on div at bounding box center [687, 229] width 150 height 332
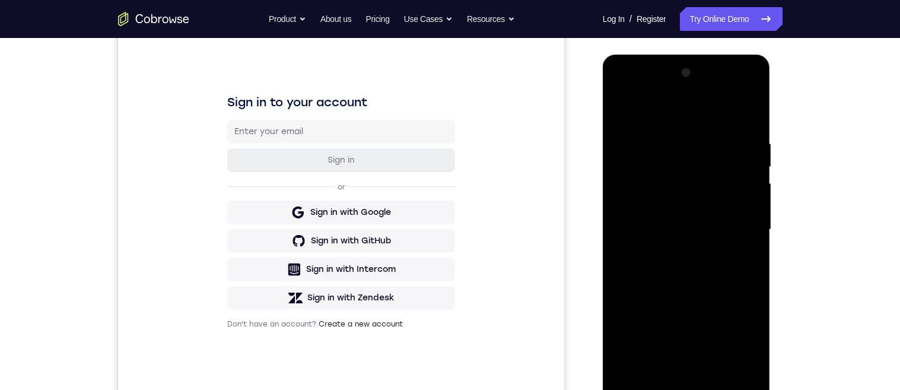
click at [681, 104] on div at bounding box center [687, 229] width 150 height 332
click at [714, 131] on div at bounding box center [687, 229] width 150 height 332
click at [638, 288] on div at bounding box center [687, 229] width 150 height 332
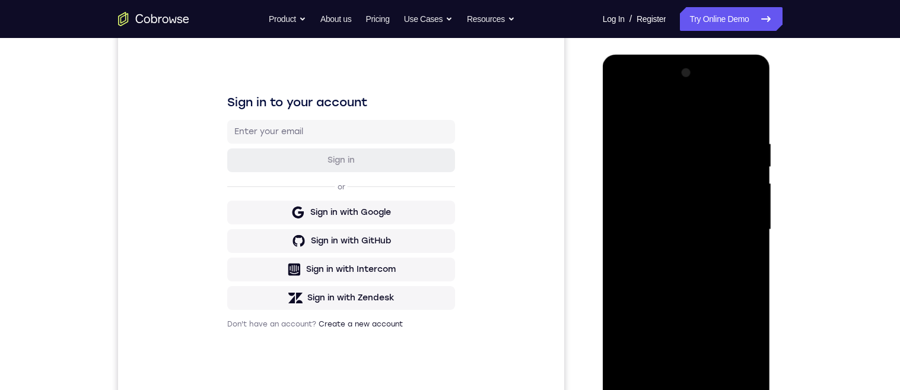
click at [751, 214] on div at bounding box center [687, 229] width 150 height 332
click at [619, 212] on div at bounding box center [687, 229] width 150 height 332
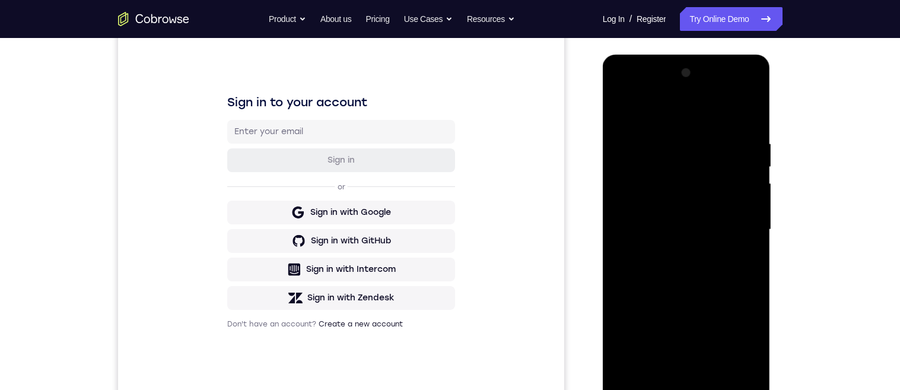
click at [624, 111] on div at bounding box center [687, 229] width 150 height 332
click at [624, 108] on div at bounding box center [687, 229] width 150 height 332
click at [686, 276] on div at bounding box center [687, 229] width 150 height 332
click at [672, 133] on div at bounding box center [687, 229] width 150 height 332
click at [691, 285] on div at bounding box center [687, 229] width 150 height 332
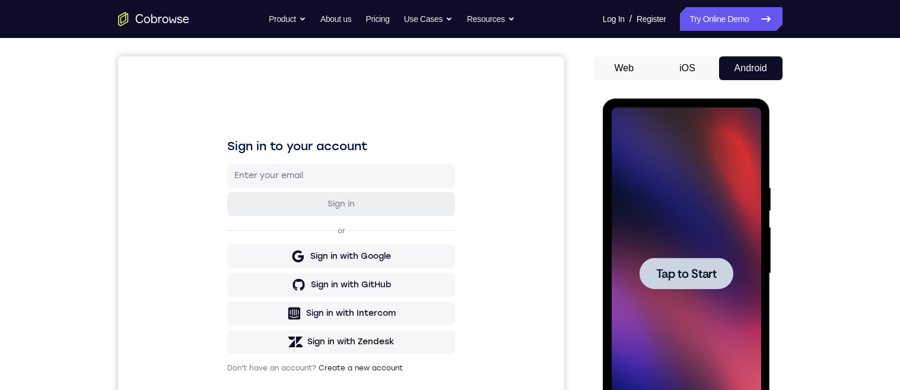
scroll to position [116, 0]
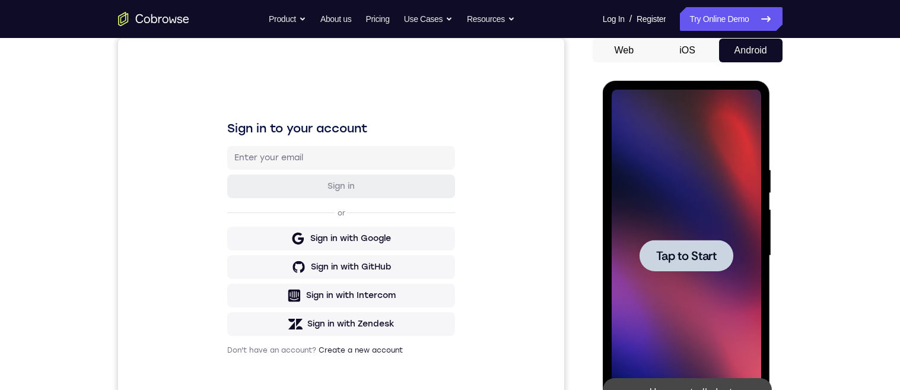
click at [693, 256] on span "Tap to Start" at bounding box center [686, 256] width 61 height 12
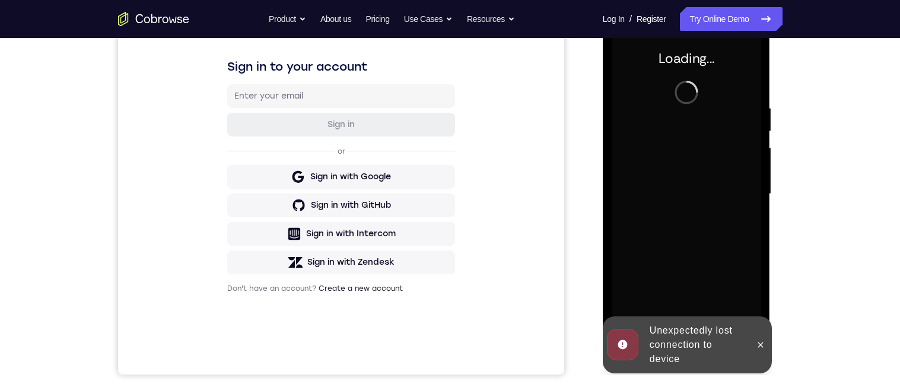
scroll to position [179, 0]
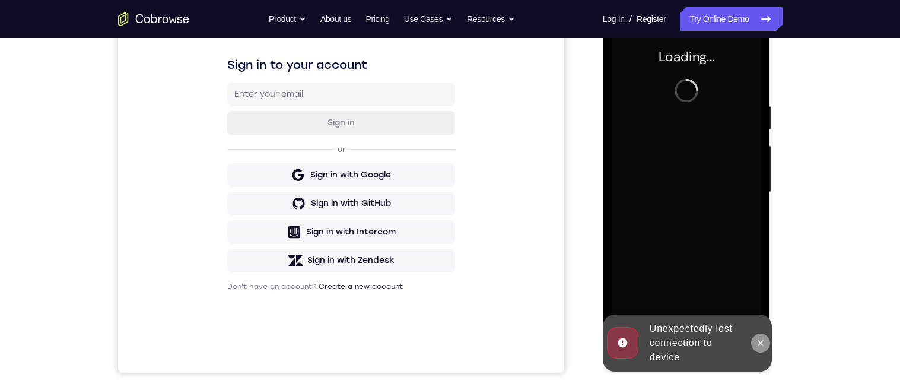
click at [766, 345] on icon at bounding box center [760, 342] width 9 height 9
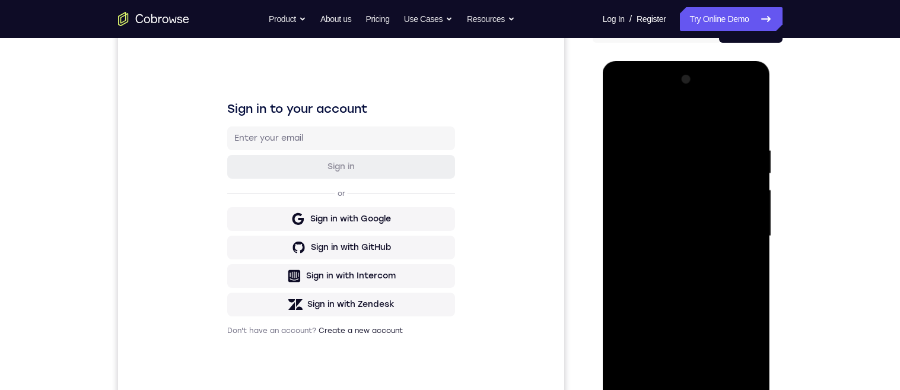
scroll to position [182, 0]
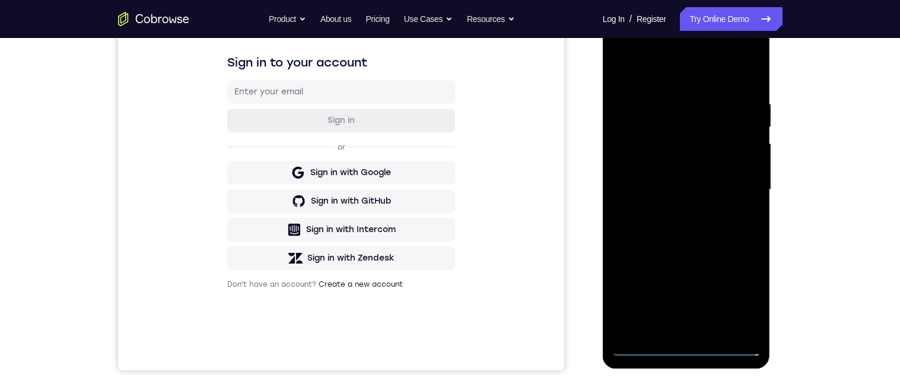
click at [688, 347] on div at bounding box center [687, 190] width 150 height 332
click at [688, 340] on div at bounding box center [687, 189] width 150 height 332
click at [691, 343] on div at bounding box center [687, 189] width 150 height 332
click at [691, 348] on div at bounding box center [687, 189] width 150 height 332
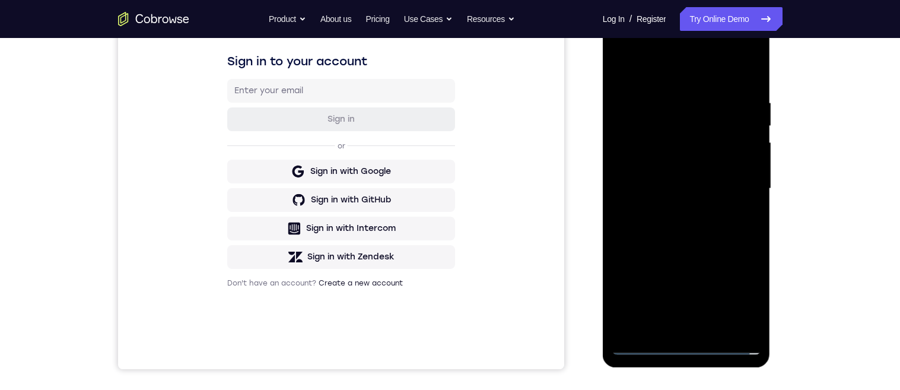
click at [746, 286] on div at bounding box center [687, 189] width 150 height 332
click at [741, 297] on div at bounding box center [687, 189] width 150 height 332
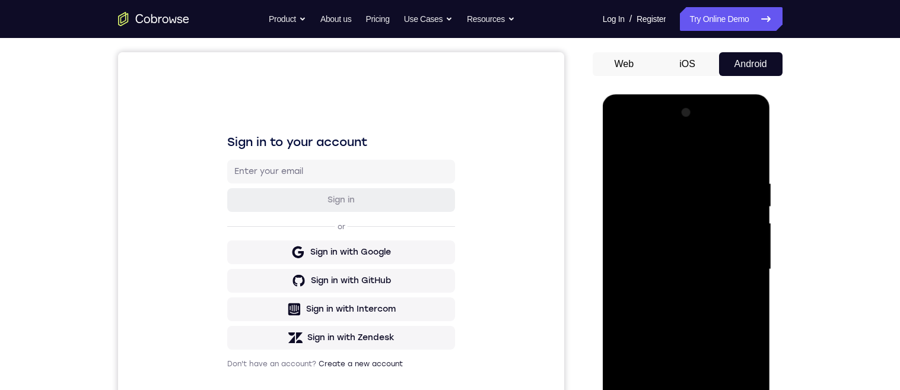
scroll to position [92, 0]
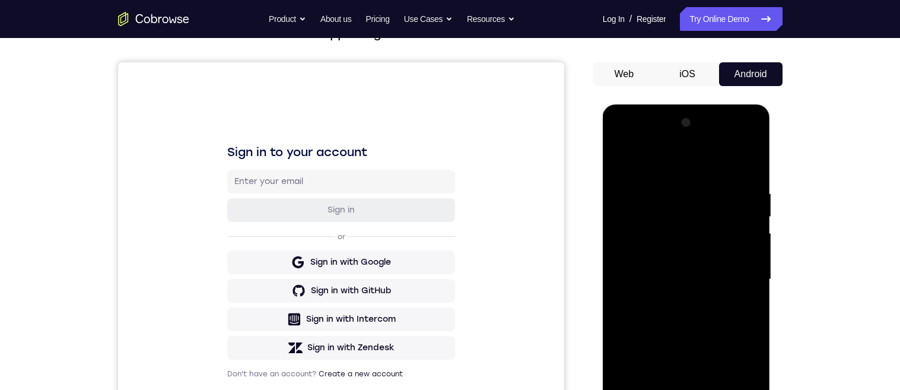
click at [659, 158] on div at bounding box center [687, 279] width 150 height 332
click at [682, 166] on div at bounding box center [687, 279] width 150 height 332
click at [742, 275] on div at bounding box center [687, 279] width 150 height 332
click at [738, 275] on div at bounding box center [687, 279] width 150 height 332
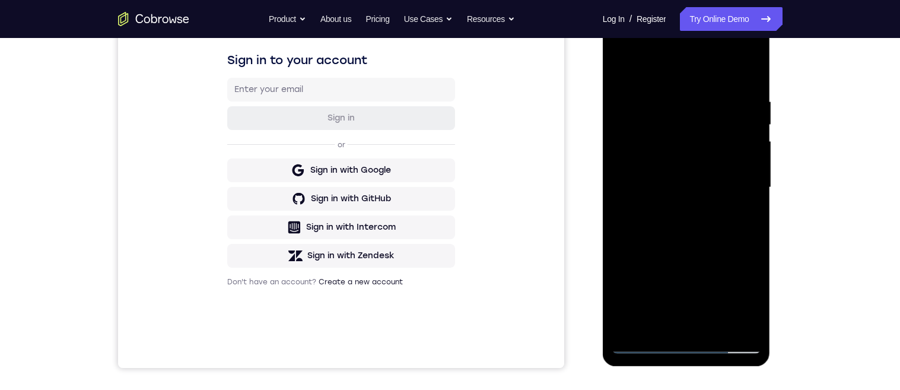
scroll to position [185, 0]
click at [671, 325] on div at bounding box center [687, 186] width 150 height 332
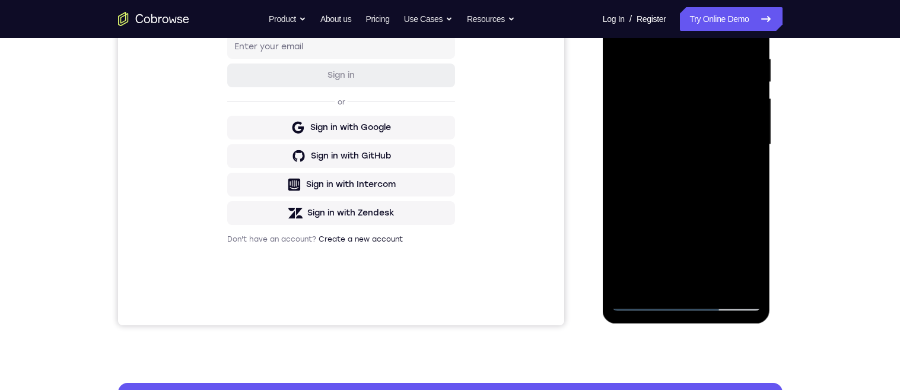
scroll to position [230, 0]
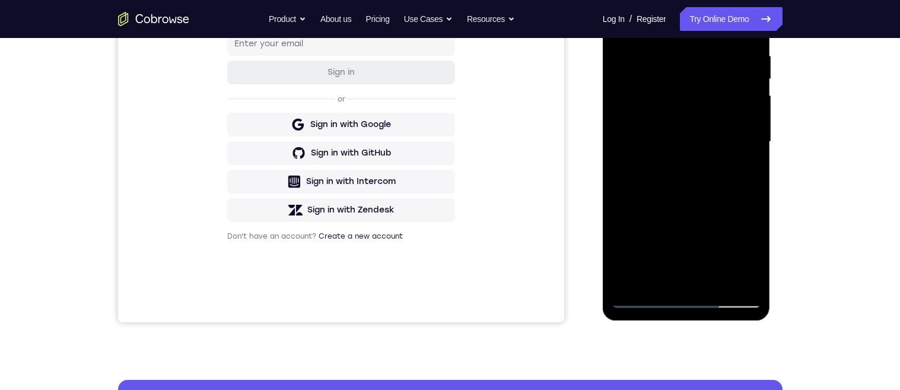
click at [671, 281] on div at bounding box center [687, 142] width 150 height 332
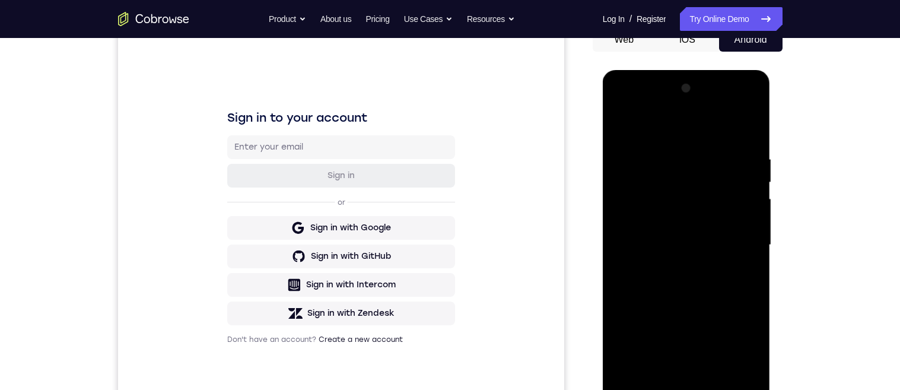
scroll to position [135, 0]
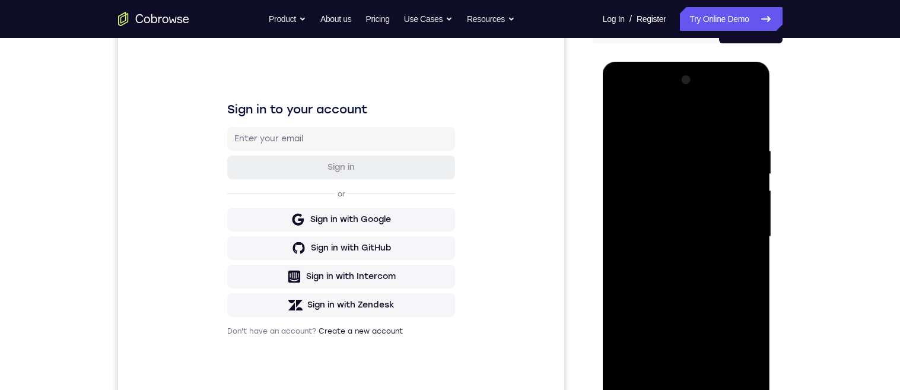
click at [623, 115] on div at bounding box center [687, 237] width 150 height 332
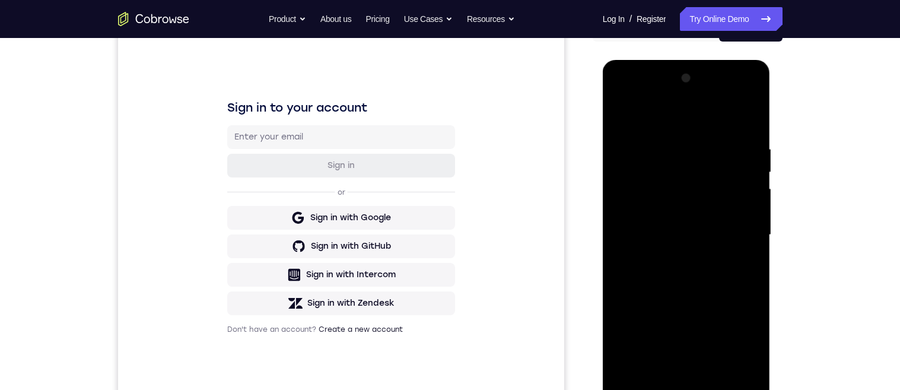
scroll to position [170, 0]
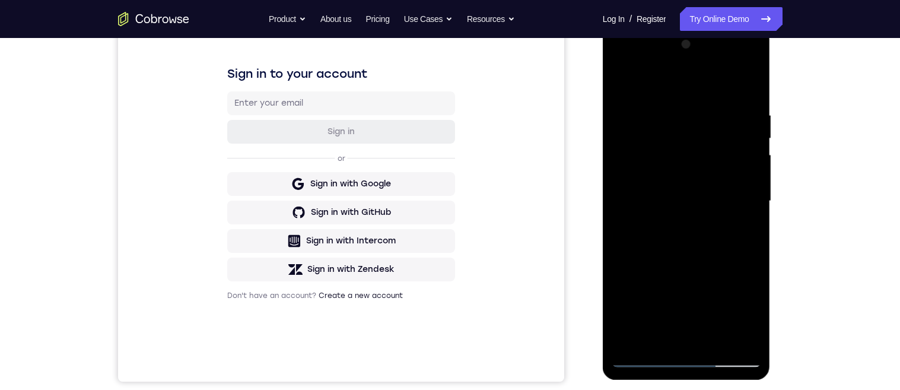
click at [719, 189] on div at bounding box center [687, 201] width 150 height 332
click at [700, 191] on div at bounding box center [687, 201] width 150 height 332
click at [710, 152] on div at bounding box center [687, 201] width 150 height 332
click at [698, 182] on div at bounding box center [687, 201] width 150 height 332
click at [714, 205] on div at bounding box center [687, 201] width 150 height 332
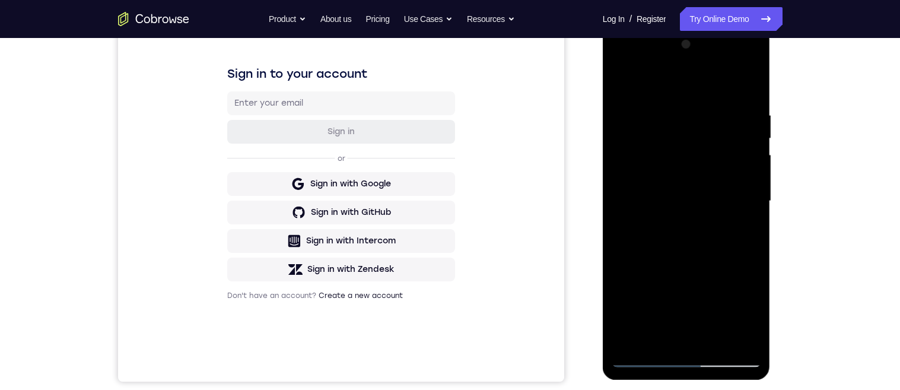
click at [719, 243] on div at bounding box center [687, 201] width 150 height 332
click at [711, 239] on div at bounding box center [687, 201] width 150 height 332
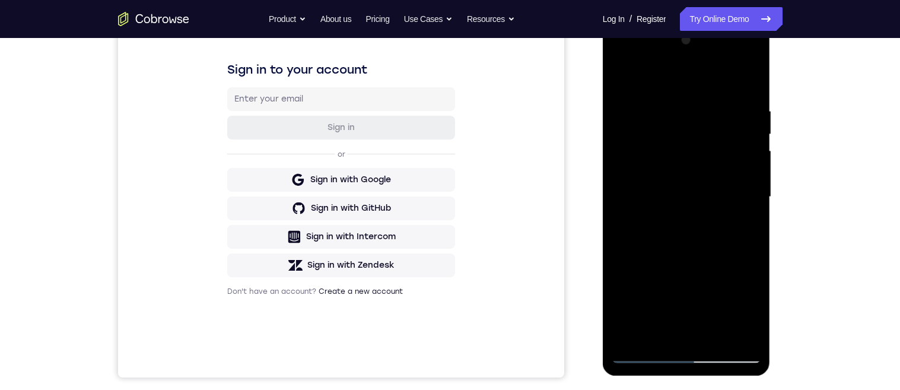
click at [720, 250] on div at bounding box center [687, 197] width 150 height 332
click at [661, 333] on div at bounding box center [687, 197] width 150 height 332
click at [707, 79] on div at bounding box center [687, 197] width 150 height 332
click at [656, 102] on div at bounding box center [687, 197] width 150 height 332
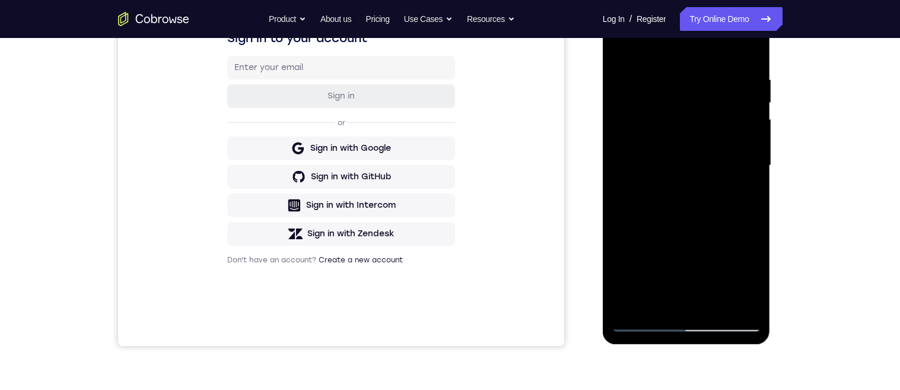
scroll to position [208, 0]
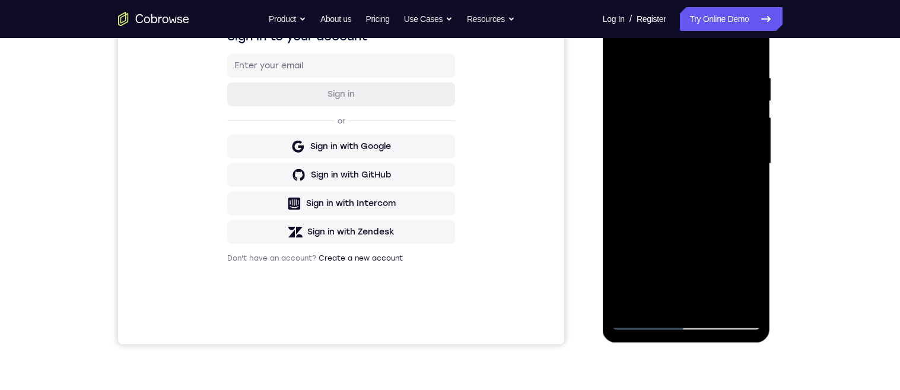
click at [684, 169] on div at bounding box center [687, 164] width 150 height 332
click at [684, 146] on div at bounding box center [687, 164] width 150 height 332
click at [694, 73] on div at bounding box center [687, 164] width 150 height 332
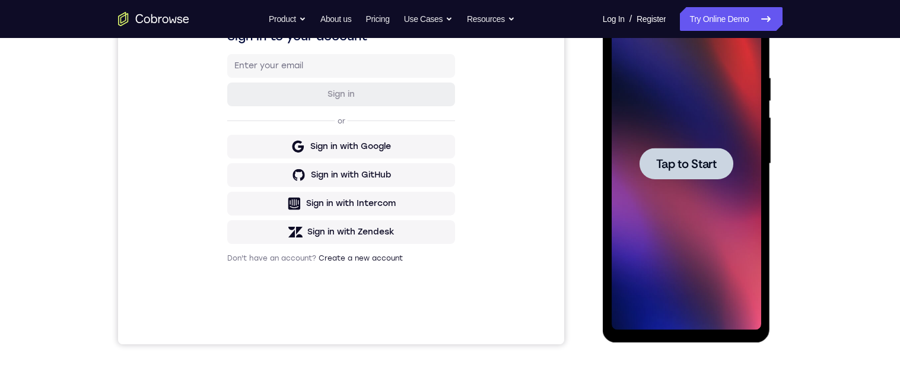
click at [700, 164] on span "Tap to Start" at bounding box center [686, 164] width 61 height 12
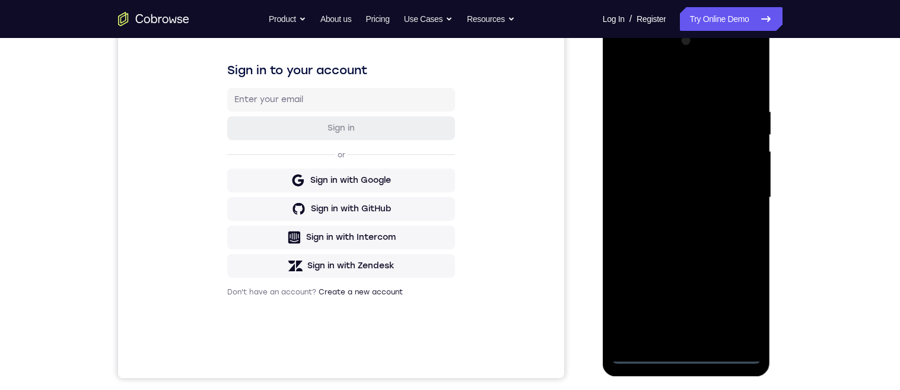
scroll to position [239, 0]
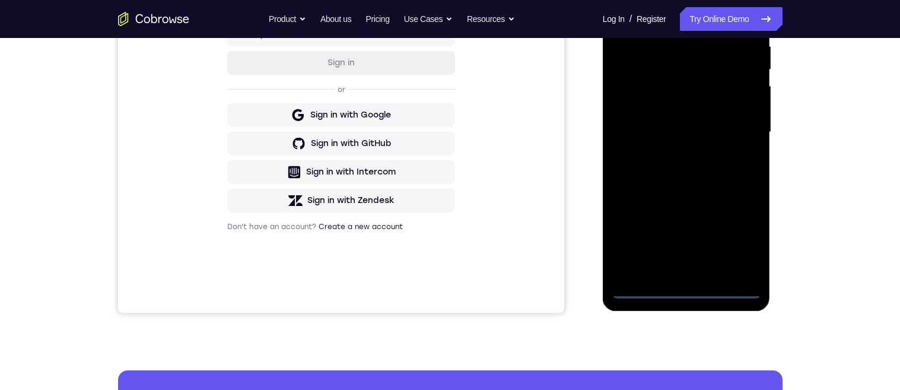
click at [689, 291] on div at bounding box center [687, 132] width 150 height 332
click at [690, 289] on div at bounding box center [687, 132] width 150 height 332
click at [728, 161] on div at bounding box center [687, 132] width 150 height 332
click at [742, 237] on div at bounding box center [687, 132] width 150 height 332
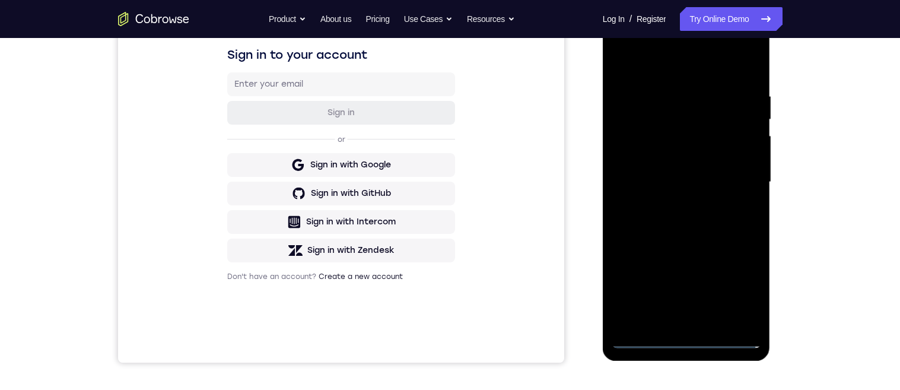
scroll to position [185, 0]
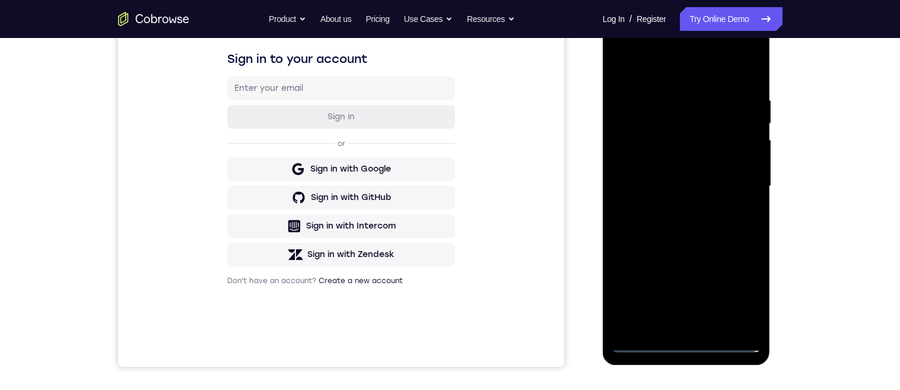
click at [742, 292] on div at bounding box center [687, 186] width 150 height 332
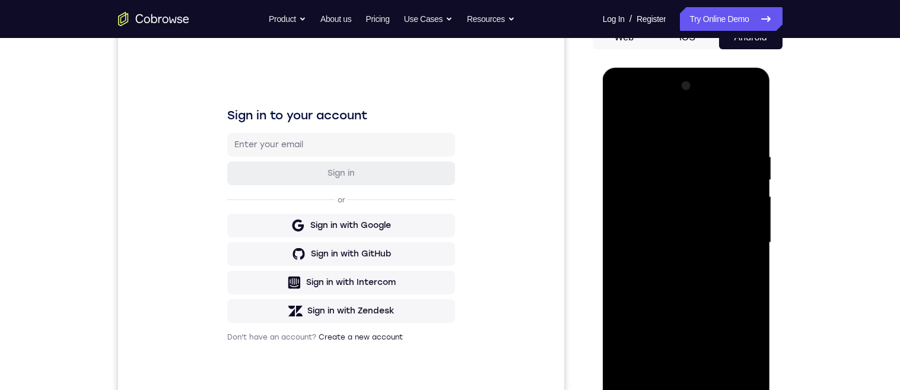
scroll to position [126, 0]
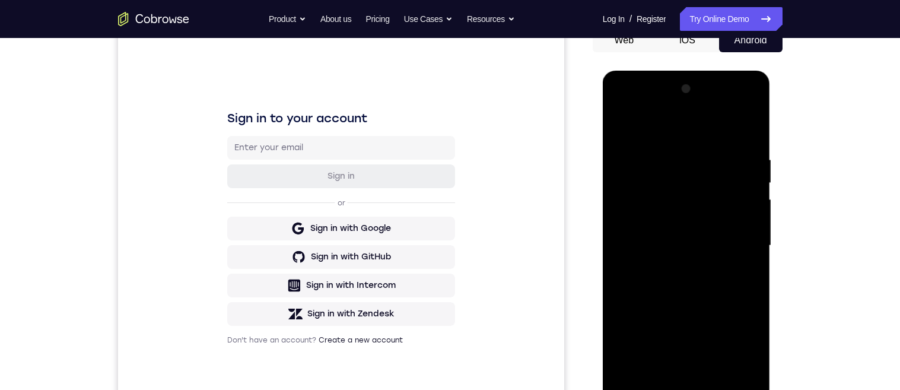
click at [694, 130] on div at bounding box center [687, 246] width 150 height 332
click at [743, 242] on div at bounding box center [687, 246] width 150 height 332
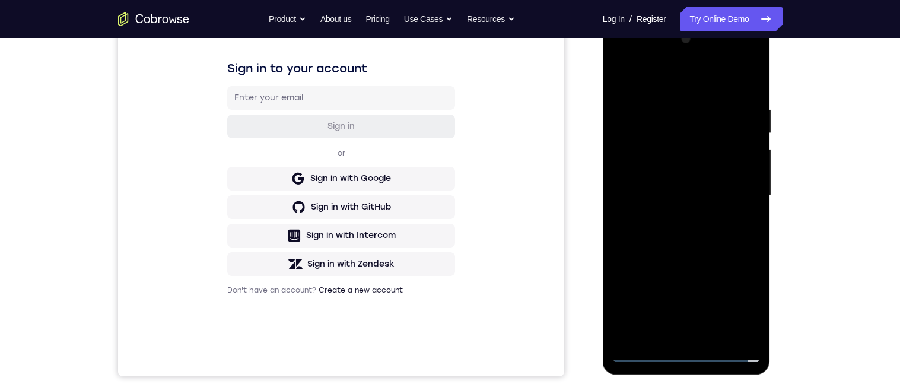
scroll to position [189, 0]
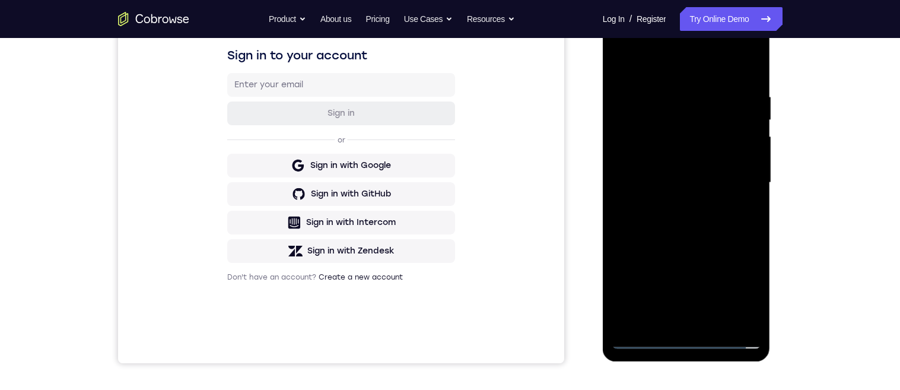
click at [740, 176] on div at bounding box center [687, 183] width 150 height 332
click at [675, 203] on div at bounding box center [687, 183] width 150 height 332
click at [720, 181] on div at bounding box center [687, 183] width 150 height 332
click at [719, 167] on div at bounding box center [687, 183] width 150 height 332
click at [718, 186] on div at bounding box center [687, 183] width 150 height 332
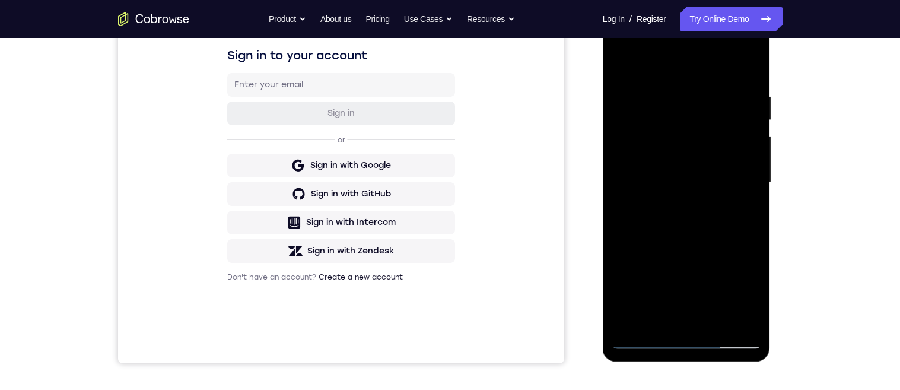
click at [720, 223] on div at bounding box center [687, 183] width 150 height 332
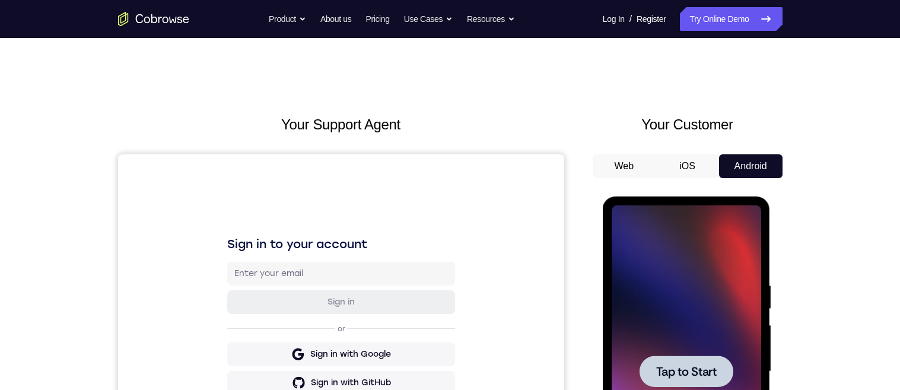
scroll to position [128, 0]
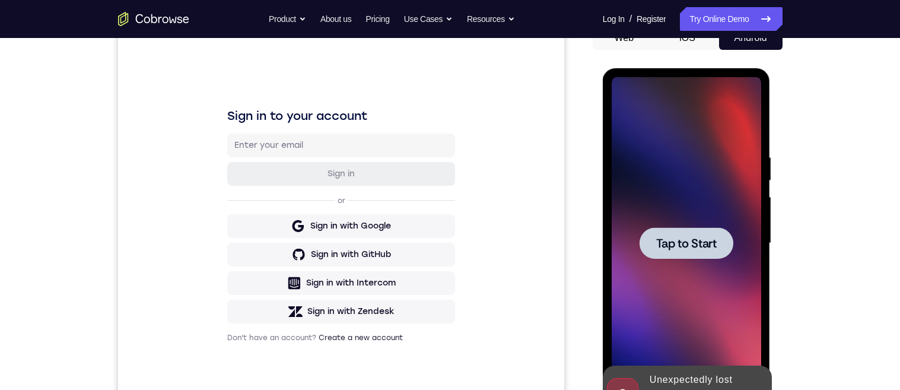
click at [716, 248] on span "Tap to Start" at bounding box center [686, 243] width 61 height 12
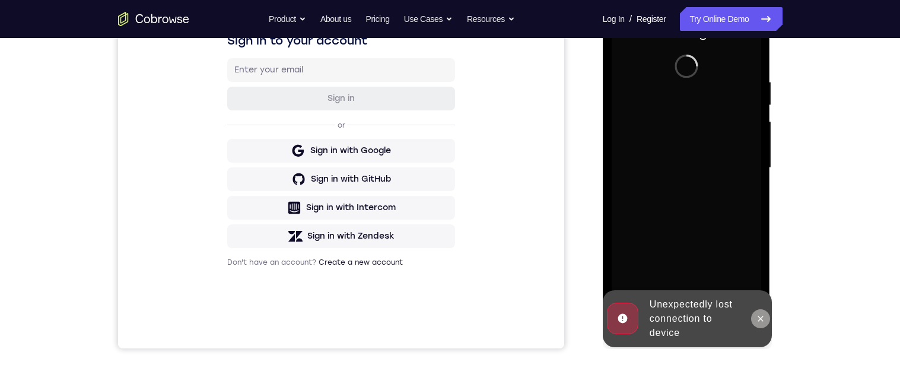
click at [765, 314] on icon at bounding box center [760, 318] width 9 height 9
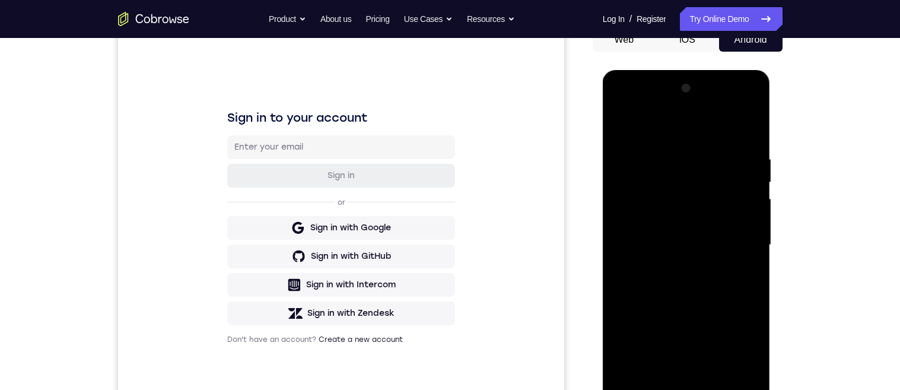
scroll to position [271, 0]
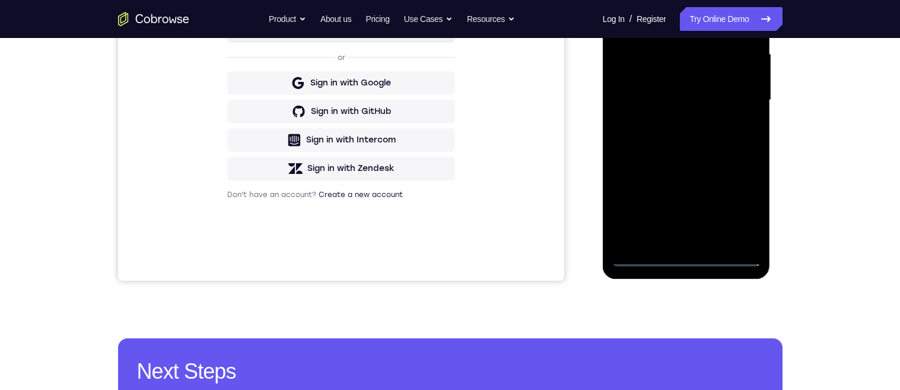
click at [687, 257] on div at bounding box center [687, 100] width 150 height 332
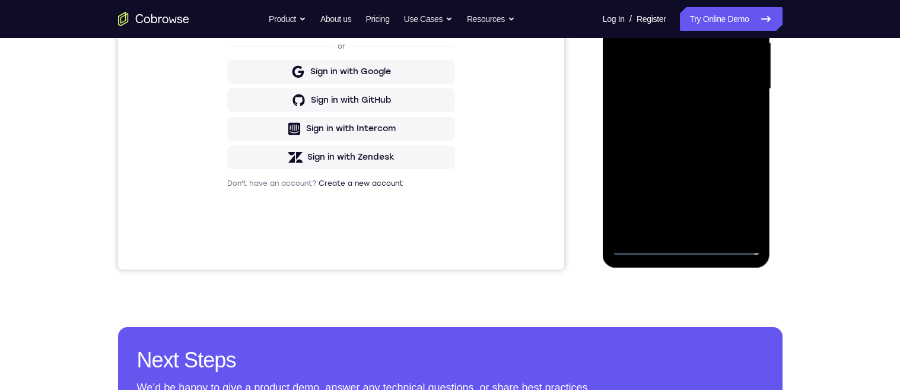
scroll to position [169, 0]
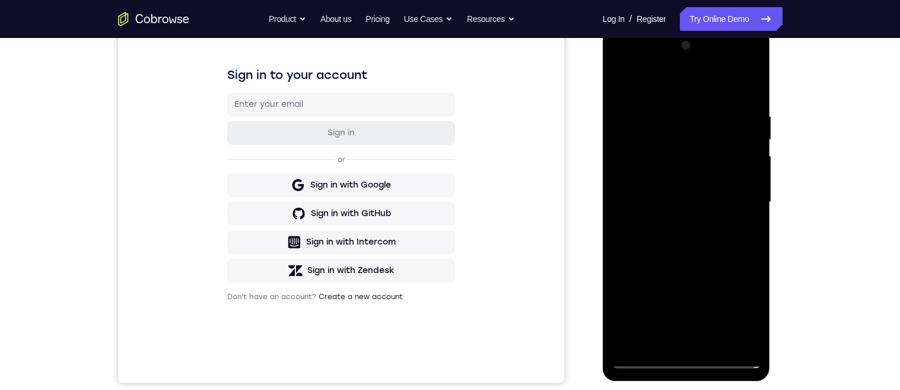
click at [744, 312] on div at bounding box center [687, 202] width 150 height 332
click at [744, 306] on div at bounding box center [687, 202] width 150 height 332
click at [659, 88] on div at bounding box center [687, 202] width 150 height 332
click at [741, 204] on div at bounding box center [687, 202] width 150 height 332
click at [675, 344] on div at bounding box center [687, 202] width 150 height 332
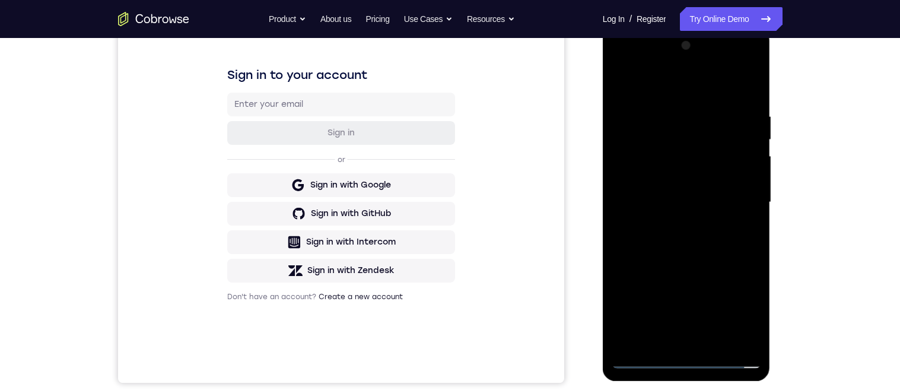
click at [663, 193] on div at bounding box center [687, 202] width 150 height 332
click at [638, 183] on div at bounding box center [687, 202] width 150 height 332
click at [650, 180] on div at bounding box center [687, 202] width 150 height 332
click at [659, 206] on div at bounding box center [687, 202] width 150 height 332
click at [714, 253] on div at bounding box center [687, 202] width 150 height 332
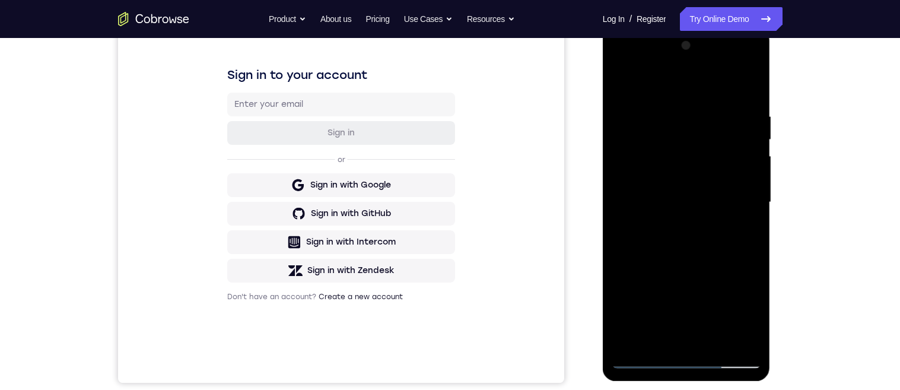
click at [658, 336] on div at bounding box center [687, 202] width 150 height 332
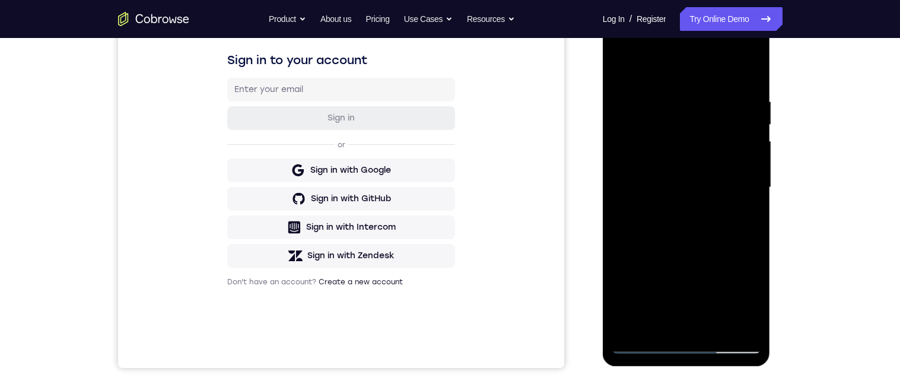
scroll to position [178, 0]
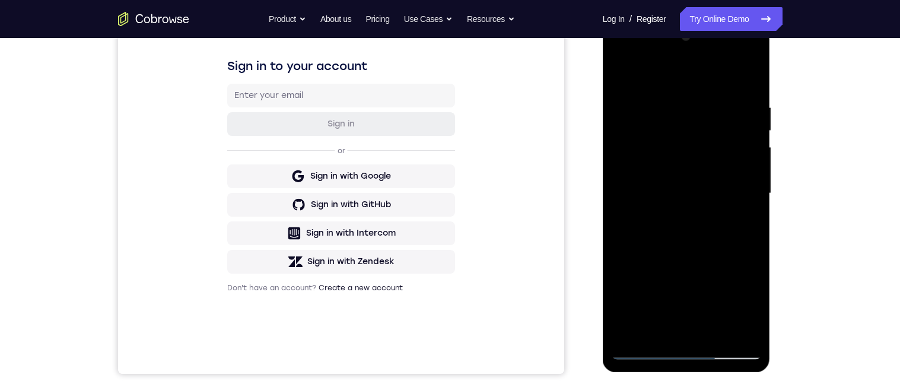
click at [695, 75] on div at bounding box center [687, 193] width 150 height 332
click at [695, 73] on div at bounding box center [687, 193] width 150 height 332
click at [656, 108] on div at bounding box center [687, 193] width 150 height 332
click at [738, 252] on div at bounding box center [687, 193] width 150 height 332
click at [628, 69] on div at bounding box center [687, 193] width 150 height 332
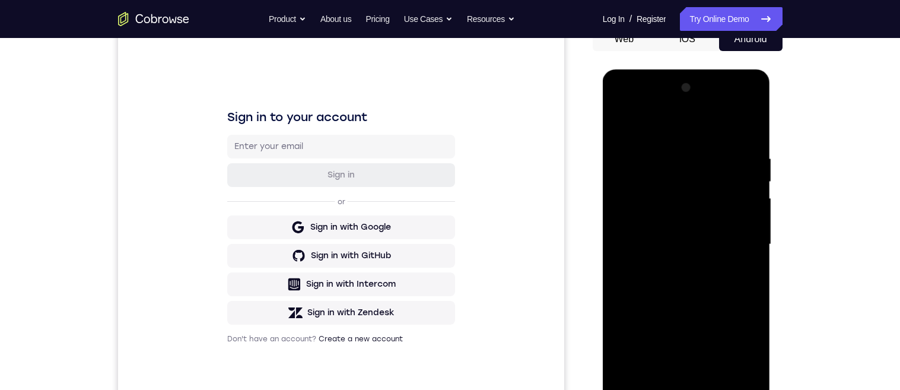
scroll to position [126, 0]
click at [744, 251] on div at bounding box center [687, 246] width 150 height 332
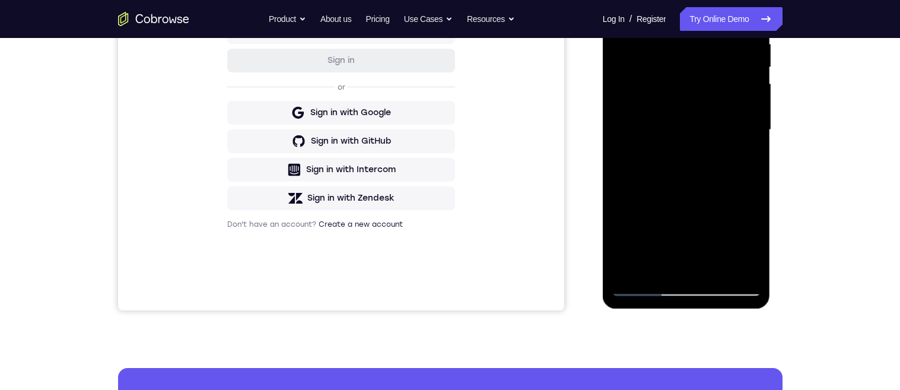
scroll to position [239, 0]
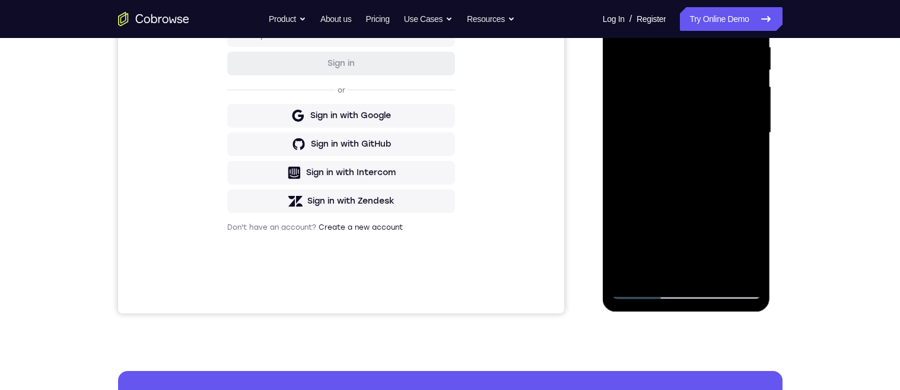
click at [731, 236] on div at bounding box center [687, 133] width 150 height 332
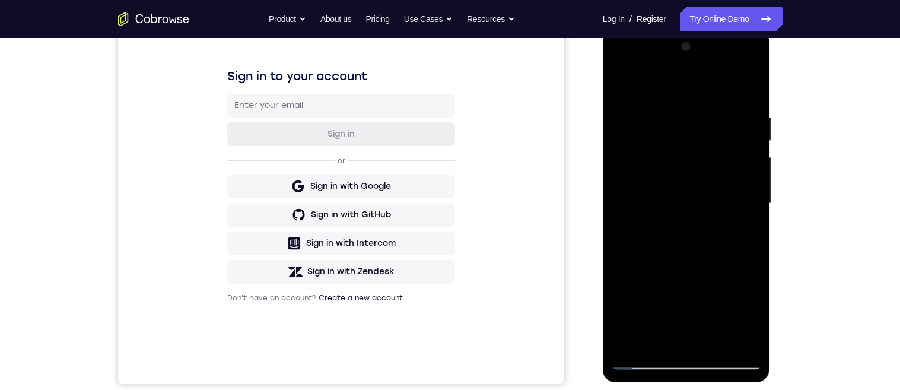
scroll to position [167, 0]
click at [620, 84] on div at bounding box center [687, 204] width 150 height 332
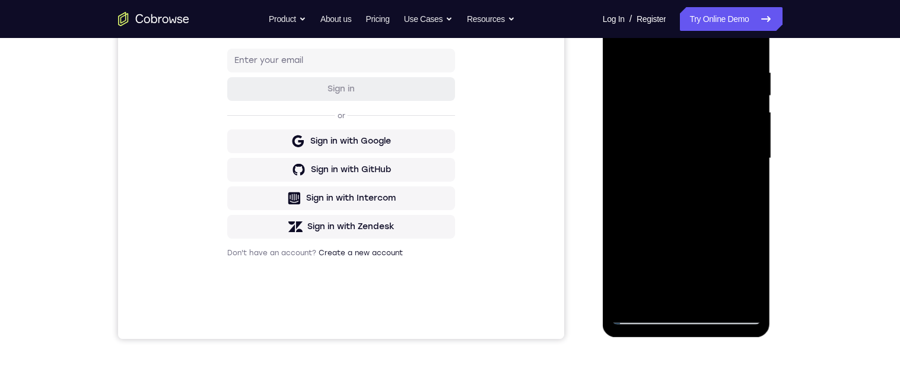
scroll to position [173, 0]
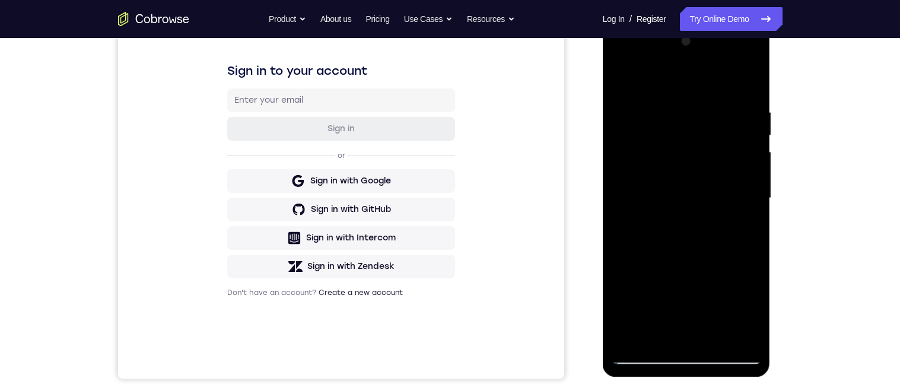
click at [695, 173] on div at bounding box center [687, 198] width 150 height 332
click at [624, 80] on div at bounding box center [687, 198] width 150 height 332
click at [622, 80] on div at bounding box center [687, 198] width 150 height 332
click at [627, 81] on div at bounding box center [687, 198] width 150 height 332
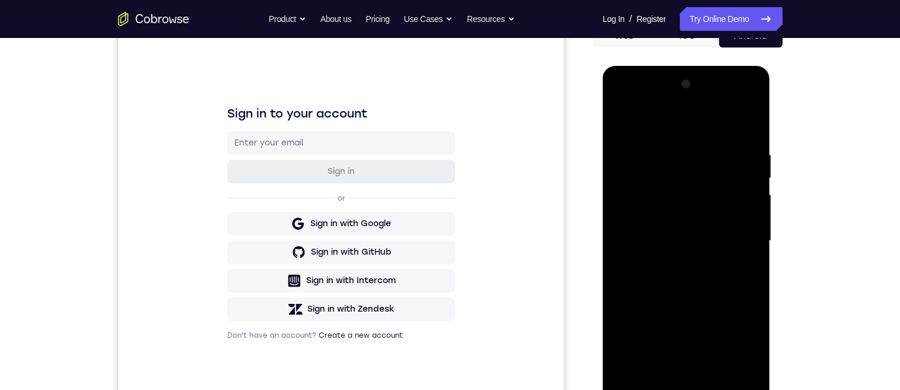
scroll to position [146, 0]
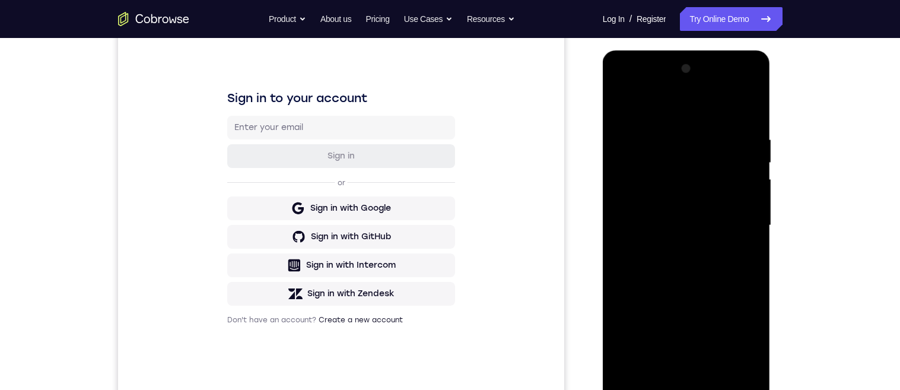
click at [632, 107] on div at bounding box center [687, 225] width 150 height 332
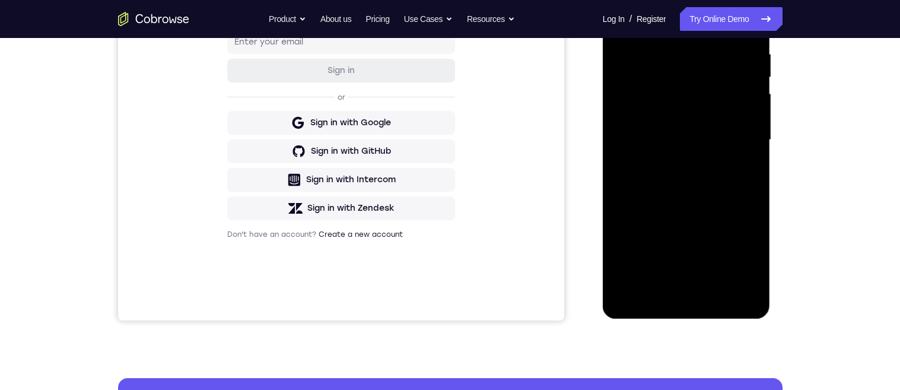
scroll to position [191, 0]
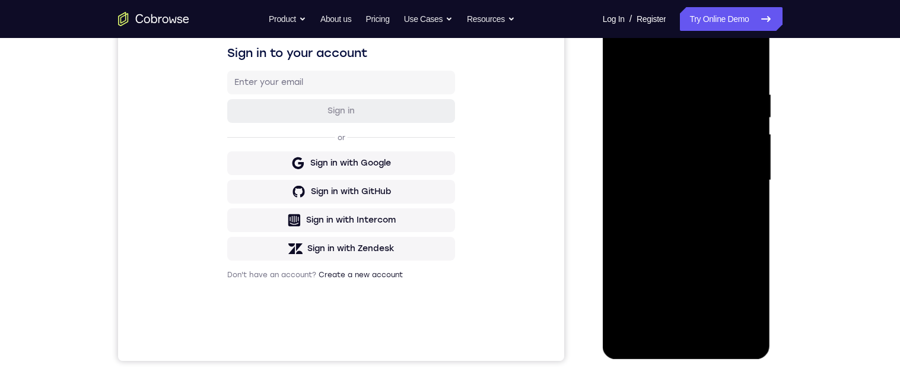
click at [621, 59] on div at bounding box center [687, 180] width 150 height 332
click at [621, 63] on div at bounding box center [687, 180] width 150 height 332
click at [630, 56] on div at bounding box center [687, 180] width 150 height 332
click at [621, 59] on div at bounding box center [687, 180] width 150 height 332
click at [624, 60] on div at bounding box center [687, 180] width 150 height 332
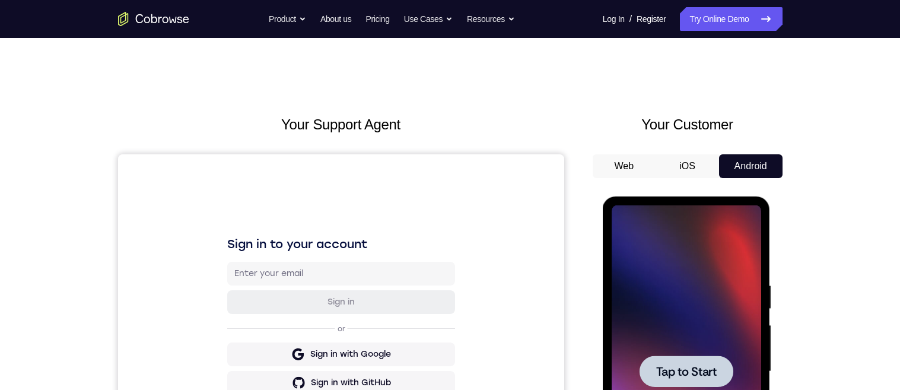
scroll to position [180, 0]
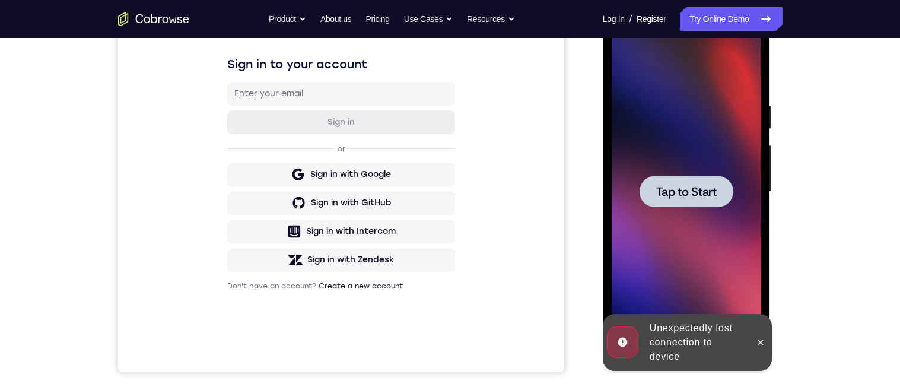
click at [699, 190] on span "Tap to Start" at bounding box center [686, 192] width 61 height 12
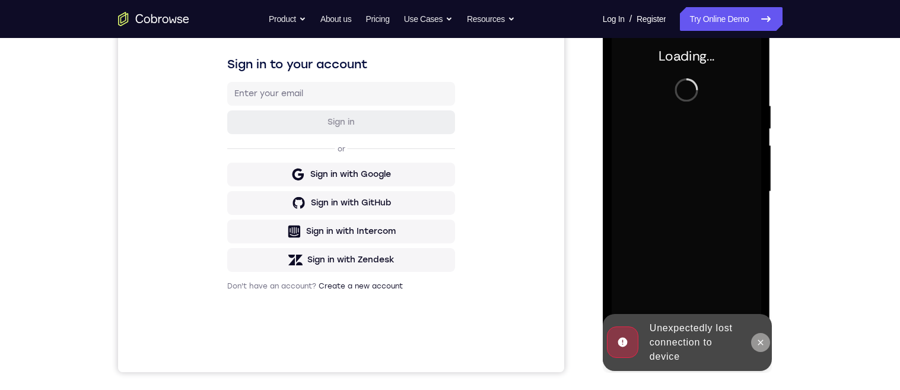
click at [766, 340] on icon at bounding box center [760, 342] width 9 height 9
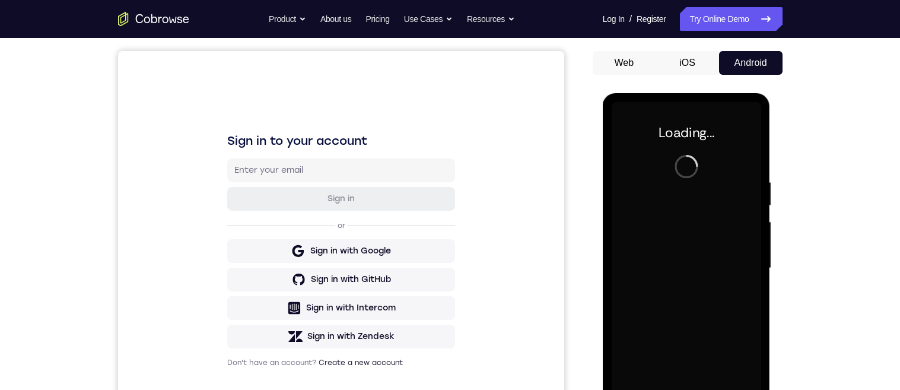
scroll to position [107, 0]
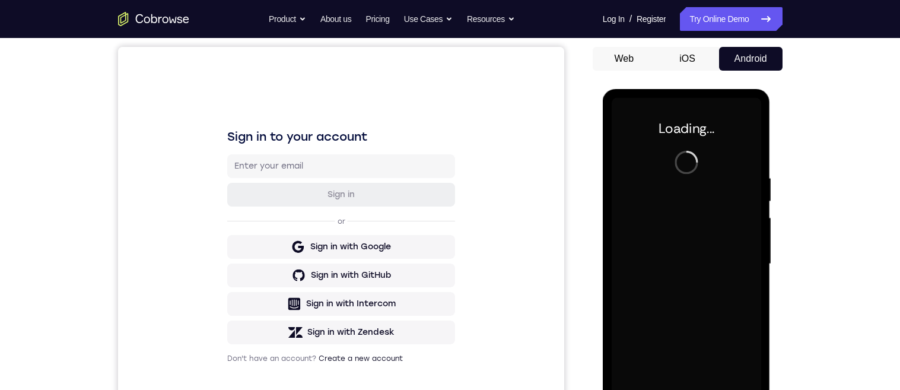
click at [856, 261] on div "Your Support Agent Your Customer Web iOS Android Next Steps We’d be happy to gi…" at bounding box center [450, 322] width 900 height 783
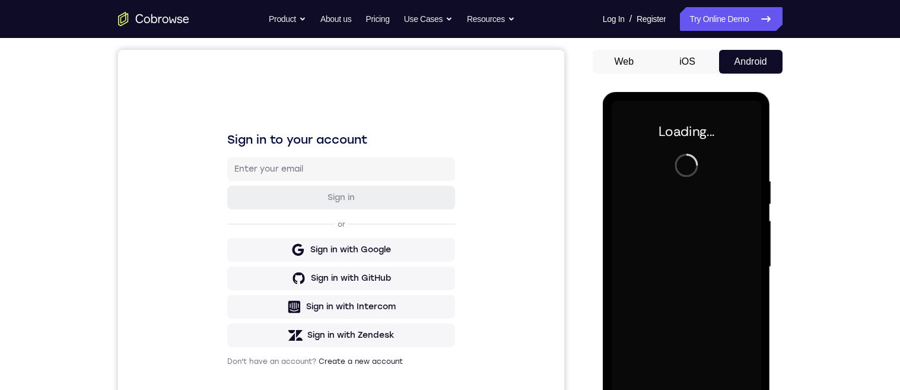
scroll to position [0, 0]
